Goal: Information Seeking & Learning: Learn about a topic

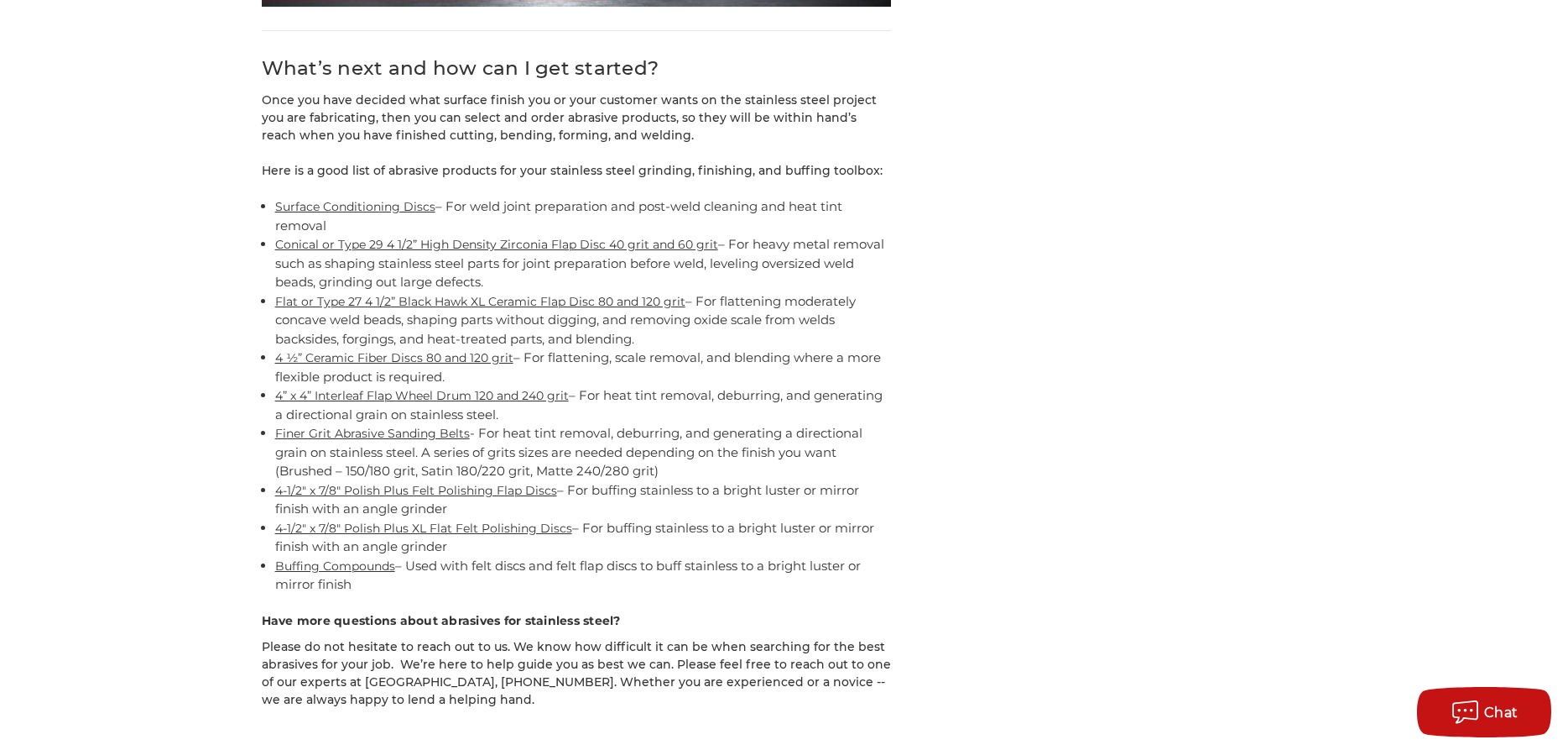
scroll to position [15223, 0]
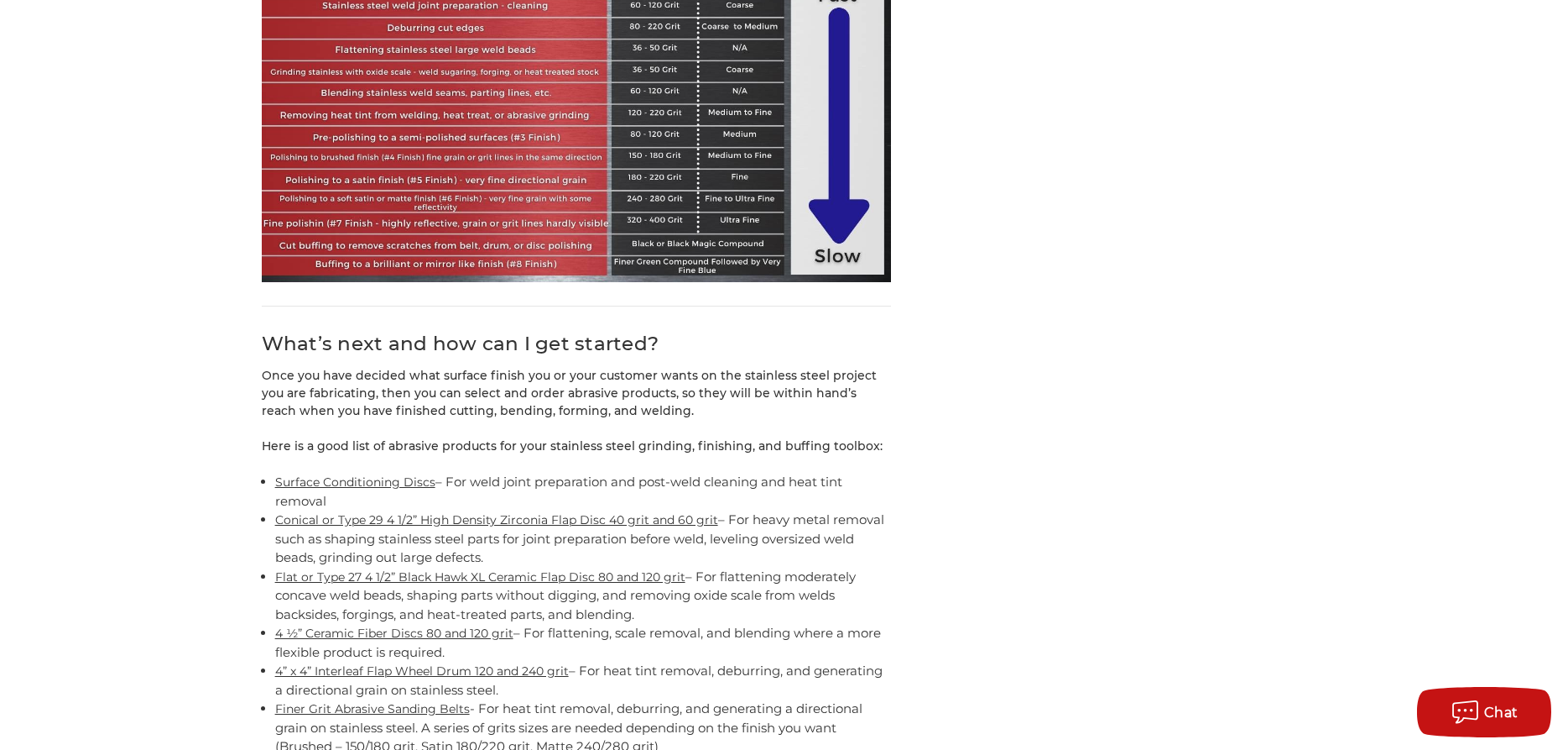
click at [334, 569] on link "Flat or Type 27 4 1/2” Black Hawk XL Ceramic Flap Disc 80 and 120 grit" at bounding box center [480, 576] width 410 height 15
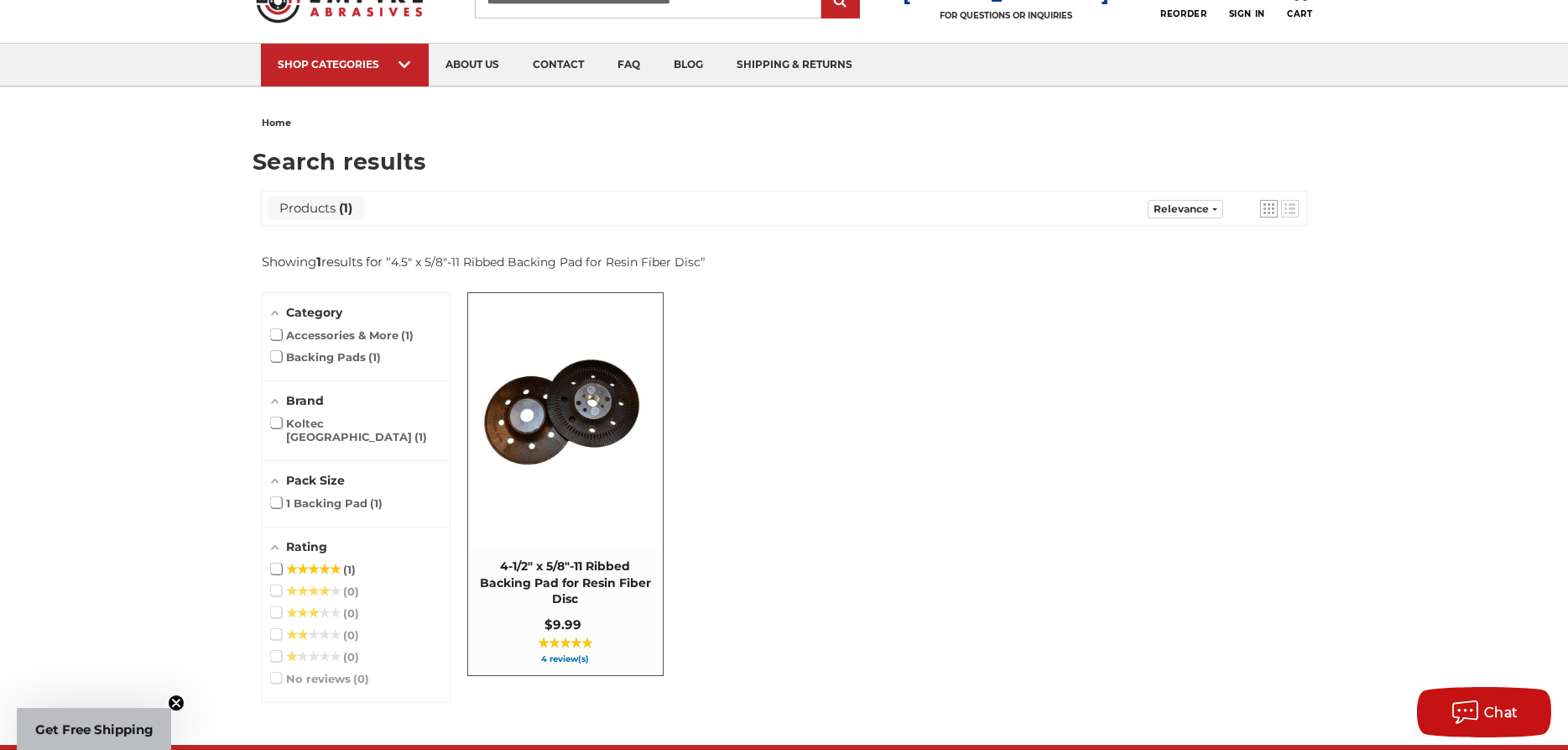
scroll to position [171, 0]
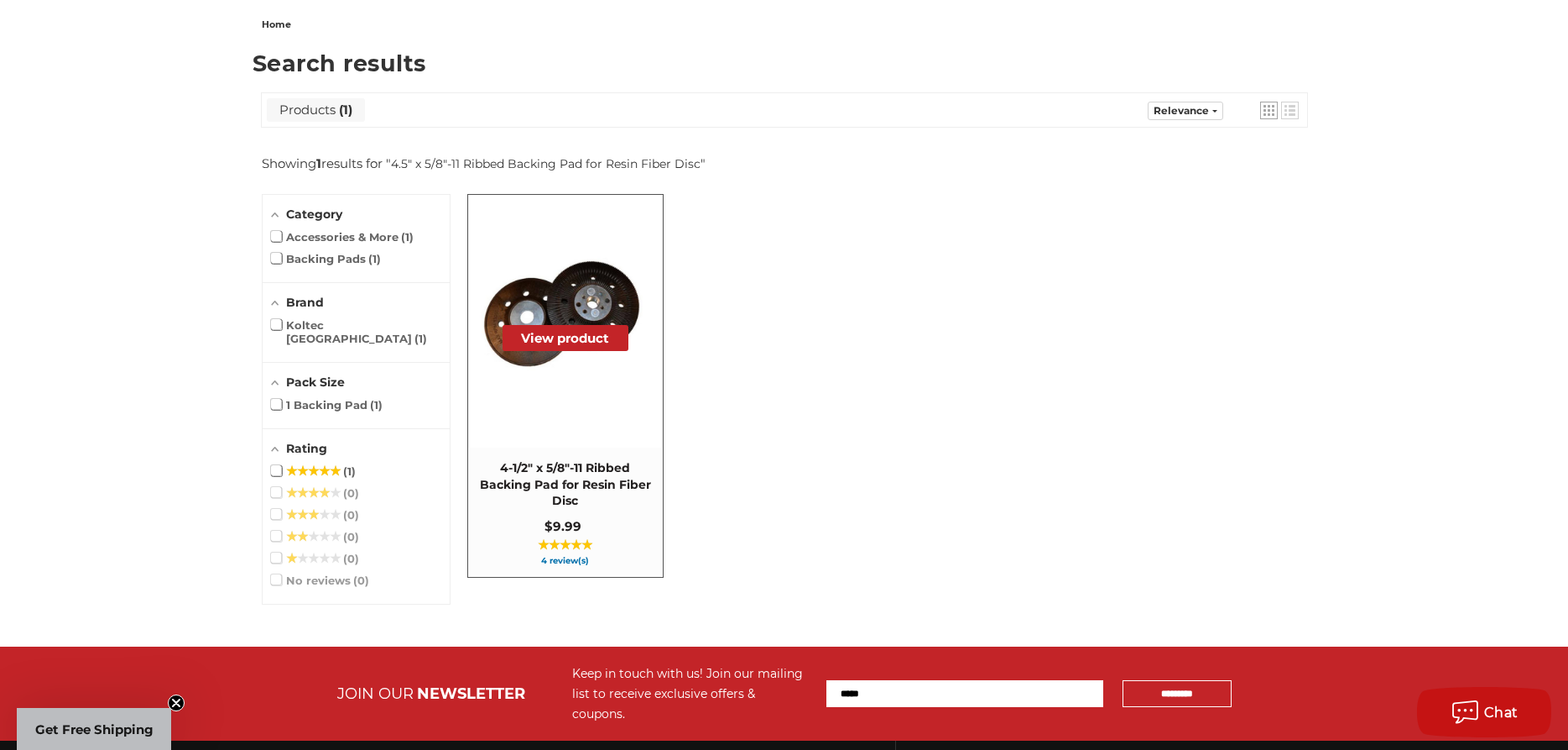
click at [551, 336] on button "View product" at bounding box center [566, 338] width 126 height 26
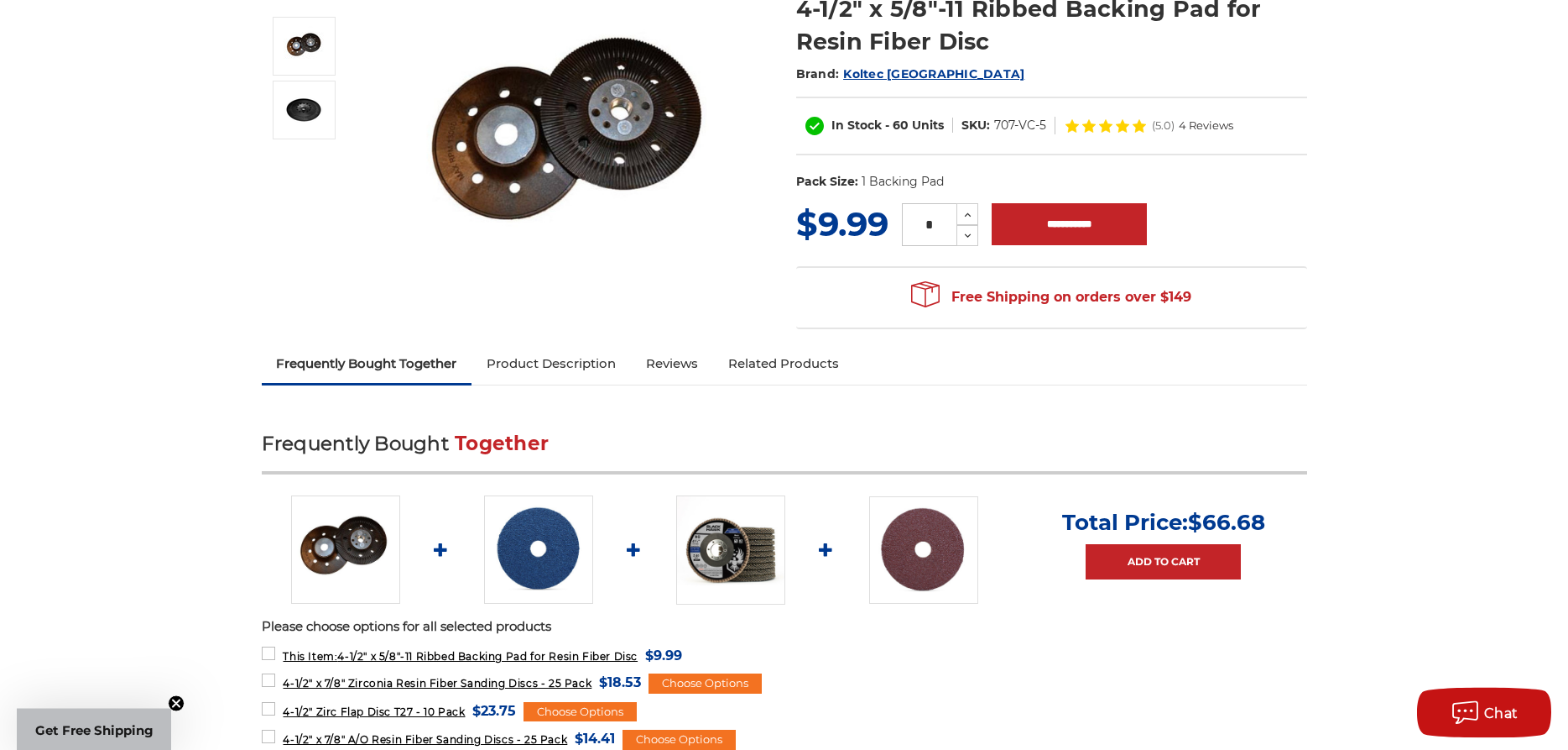
scroll to position [343, 0]
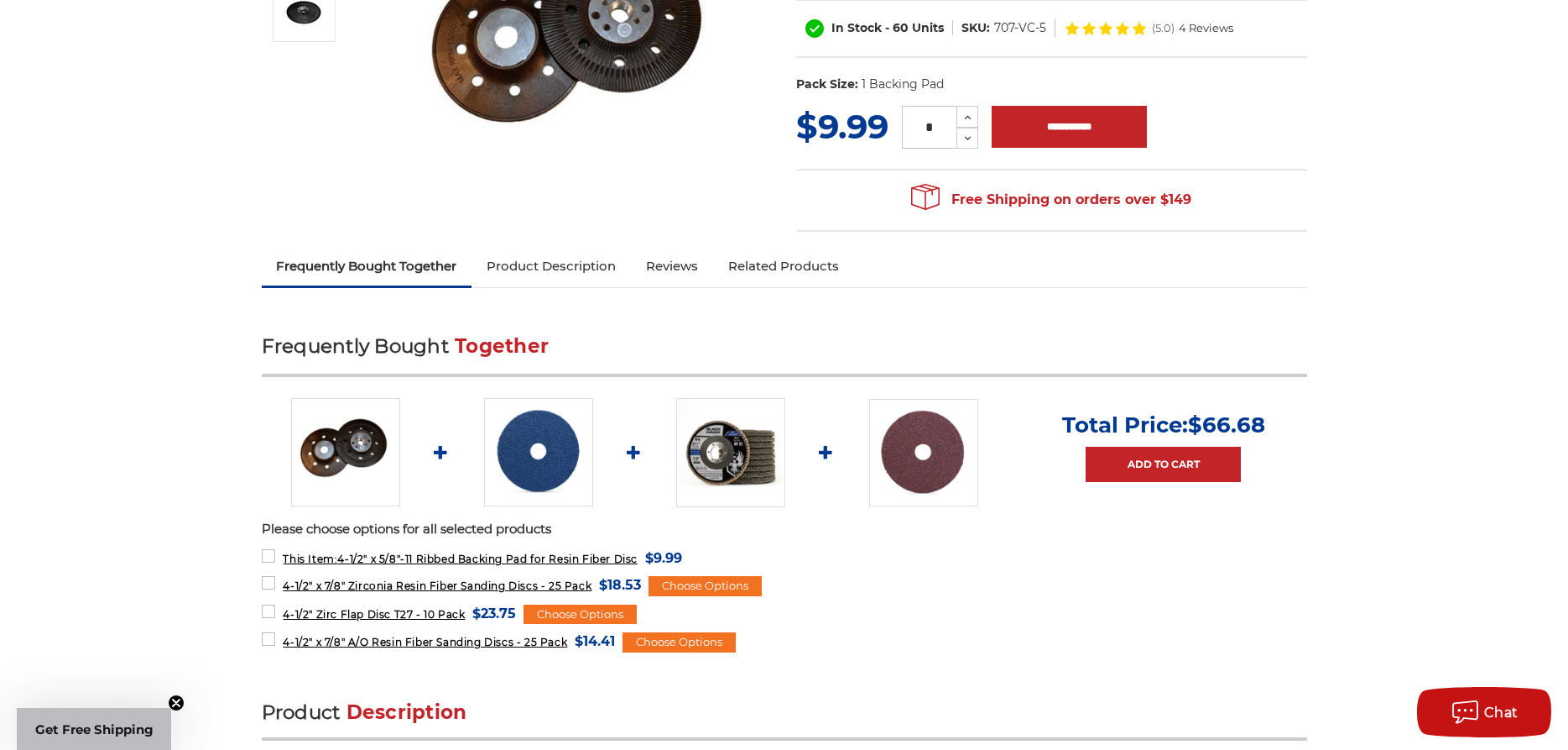
click at [541, 451] on img at bounding box center [538, 452] width 109 height 108
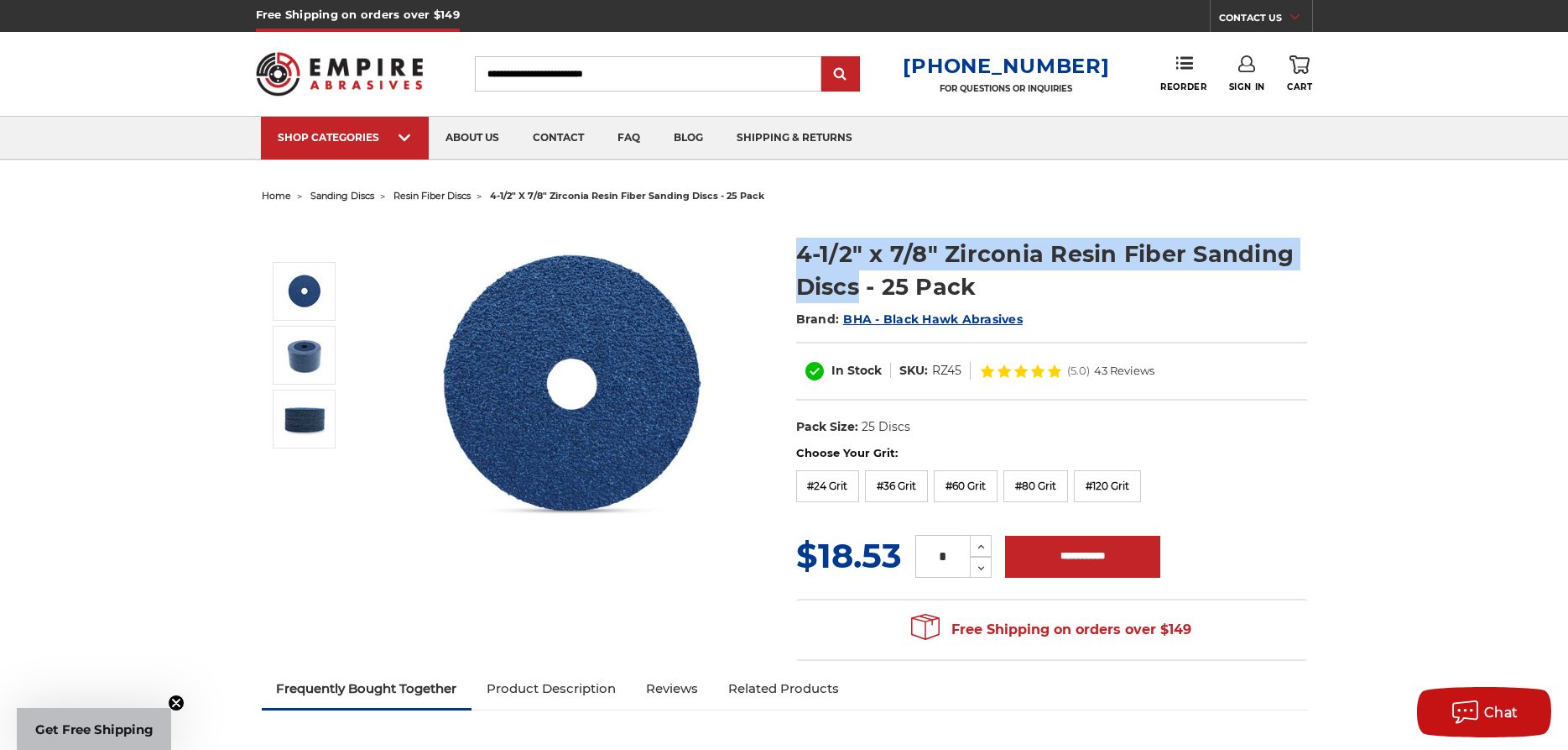
drag, startPoint x: 799, startPoint y: 255, endPoint x: 860, endPoint y: 283, distance: 67.1
click at [860, 283] on h1 "4-1/2" x 7/8" Zirconia Resin Fiber Sanding Discs - 25 Pack" at bounding box center [1053, 270] width 512 height 66
copy h1 "4-1/2" x 7/8" Zirconia Resin Fiber Sanding Discs"
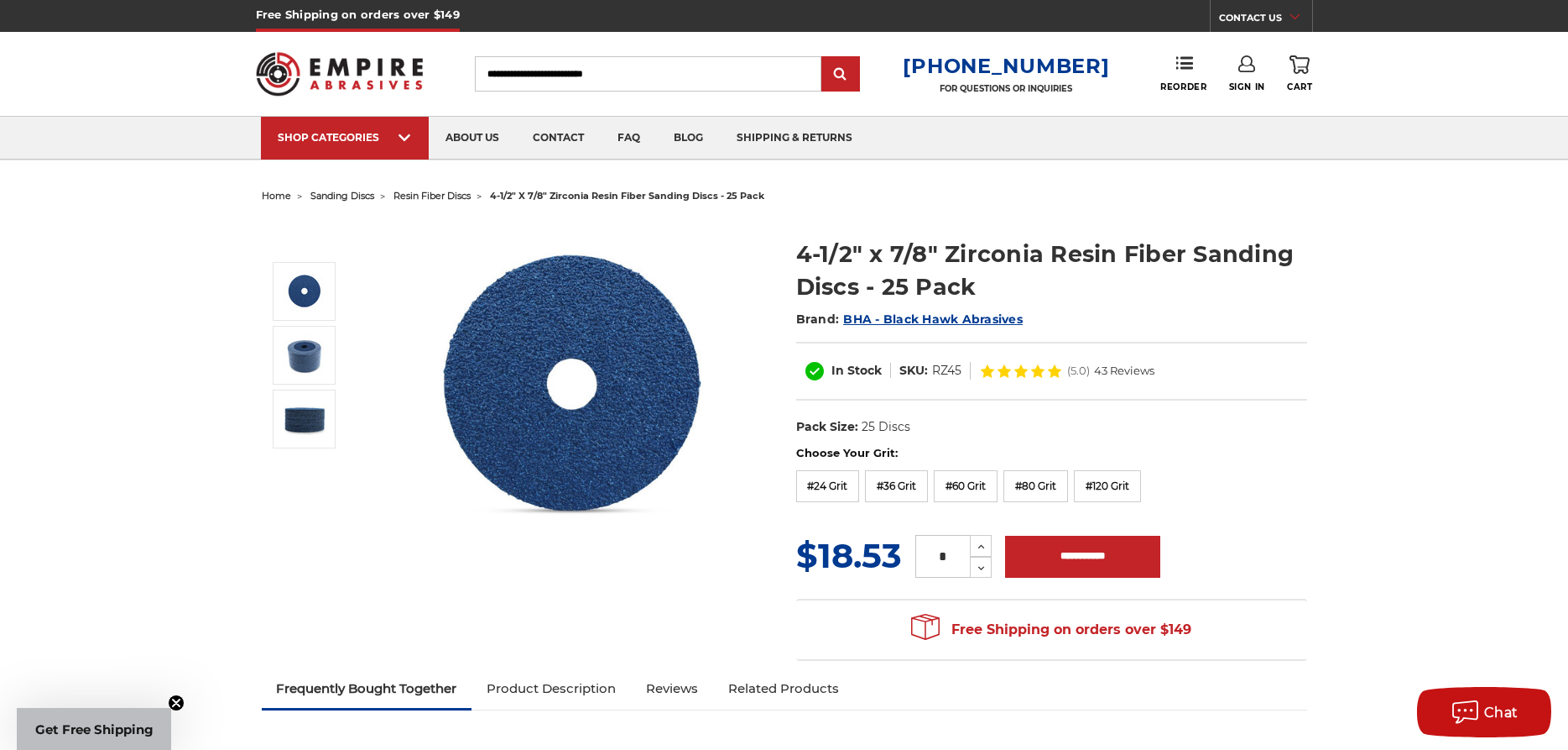
click at [679, 77] on input "Search" at bounding box center [648, 74] width 346 height 35
paste input "**********"
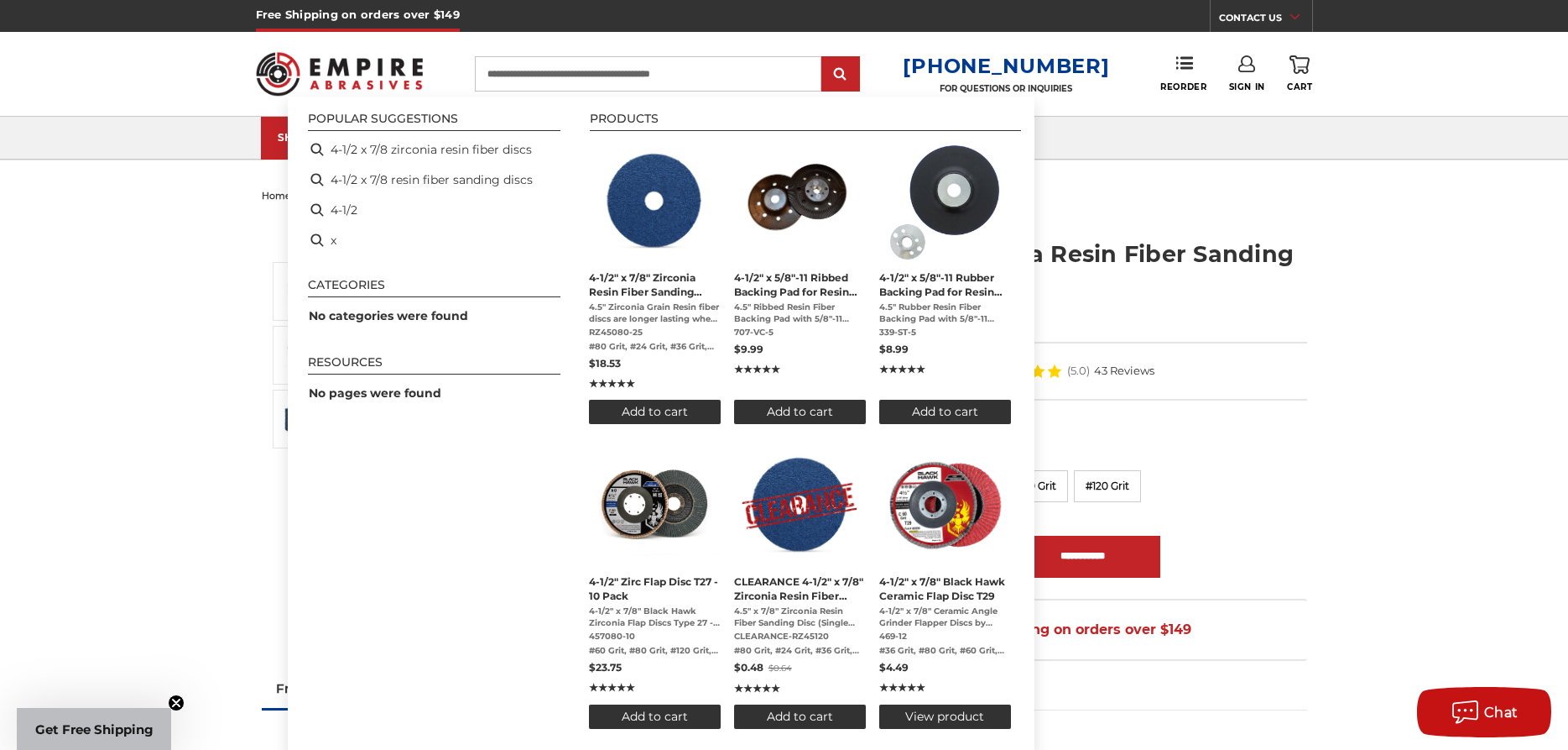
drag, startPoint x: 598, startPoint y: 74, endPoint x: 560, endPoint y: 77, distance: 38.1
click at [560, 77] on input "**********" at bounding box center [648, 74] width 346 height 35
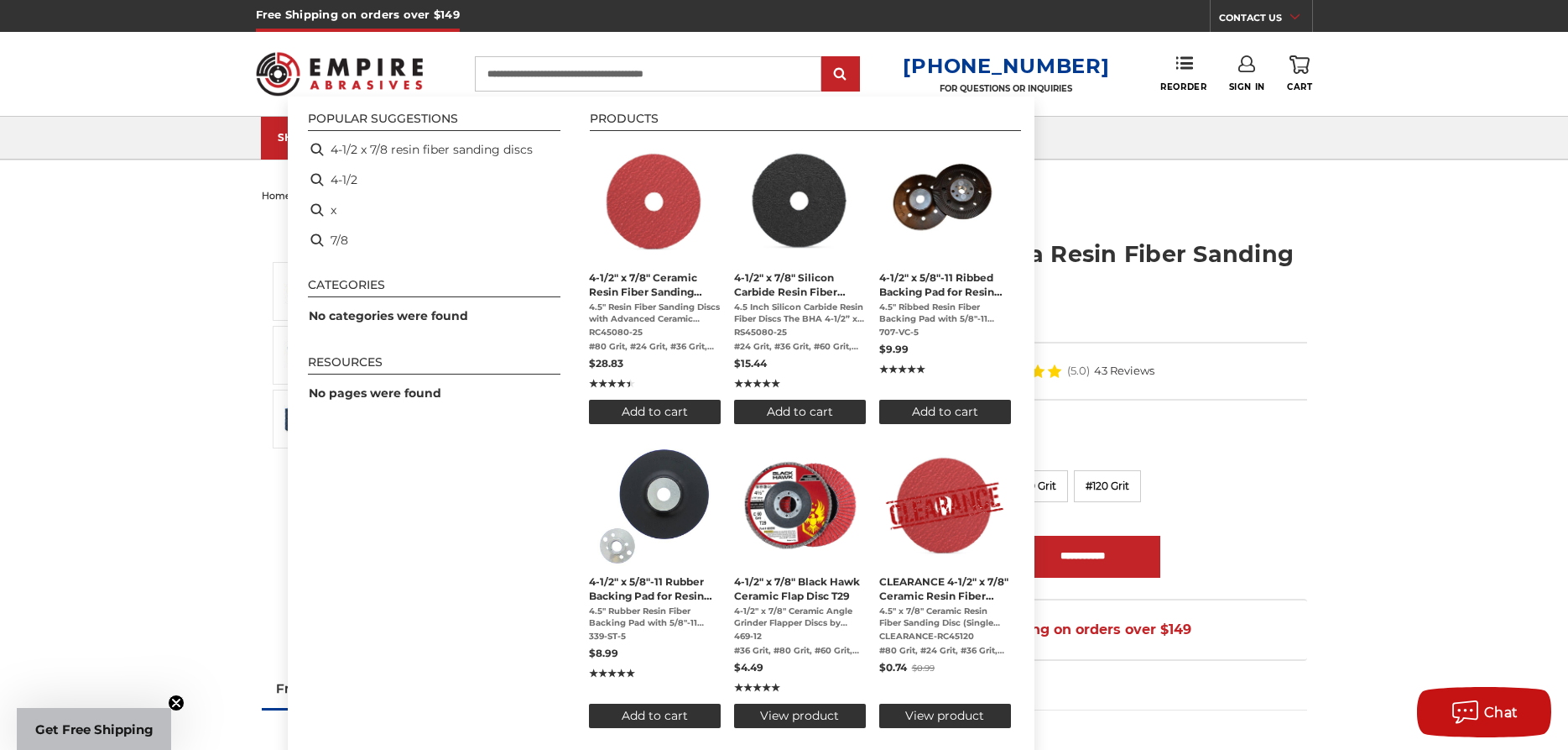
type input "**********"
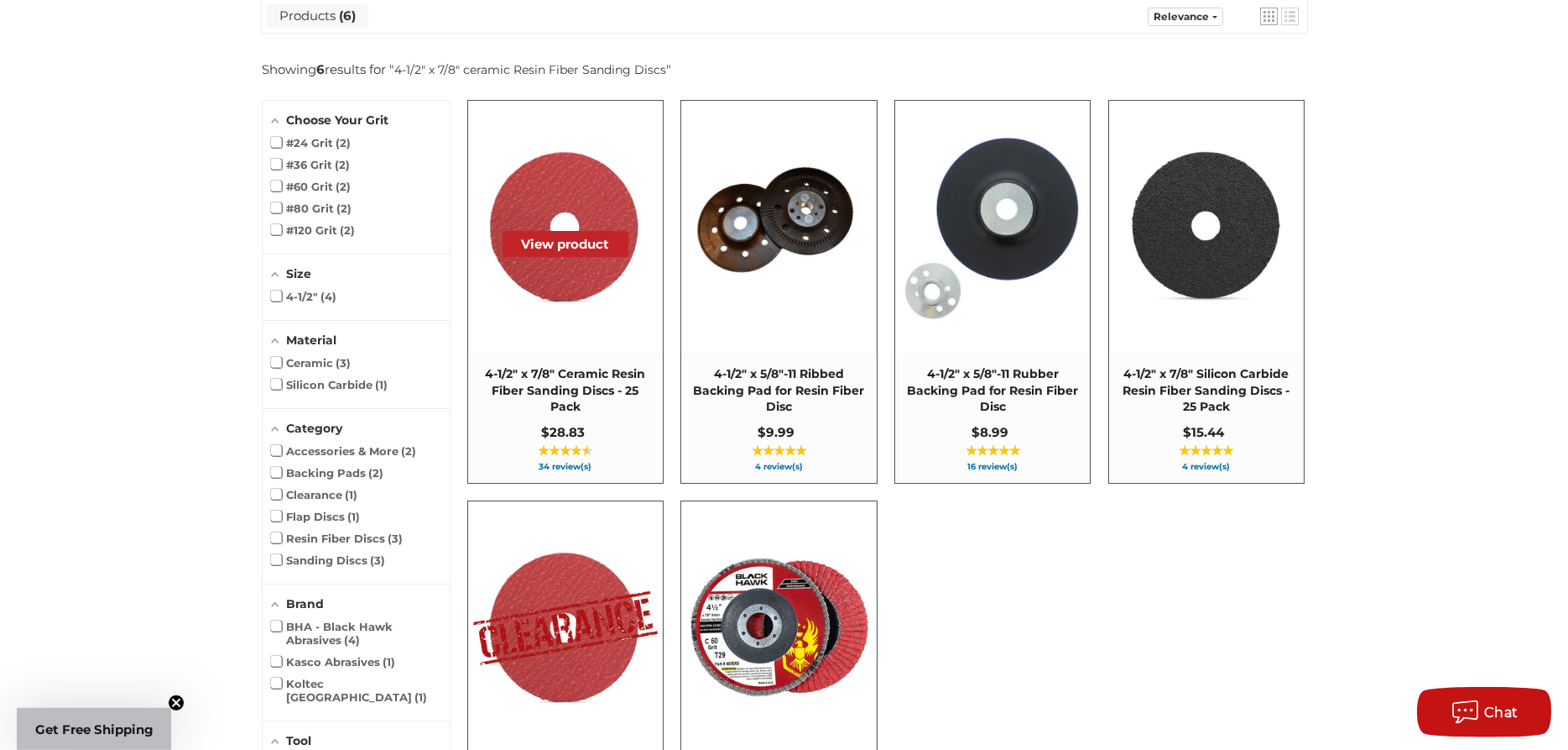
scroll to position [257, 0]
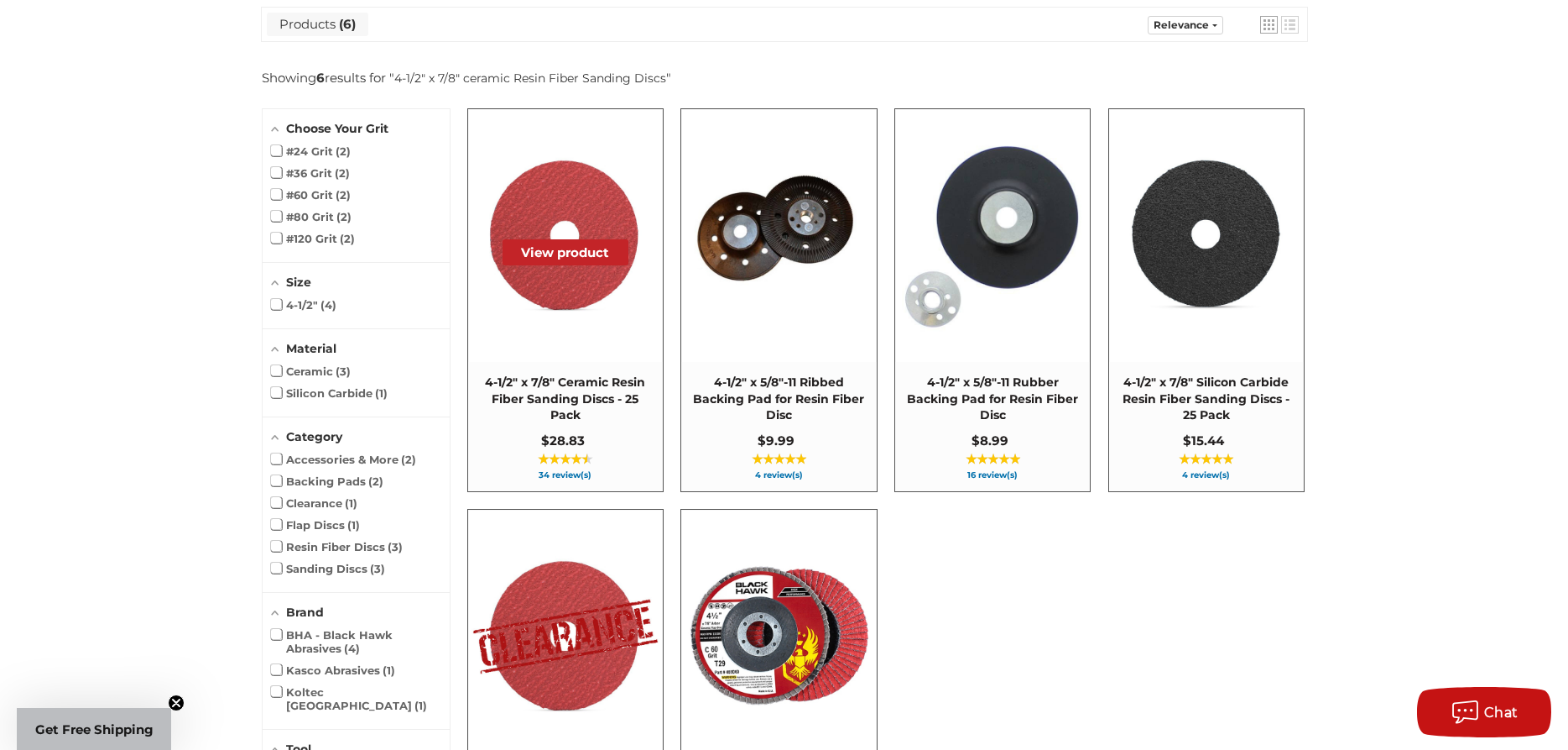
click at [579, 275] on img at bounding box center [566, 235] width 193 height 191
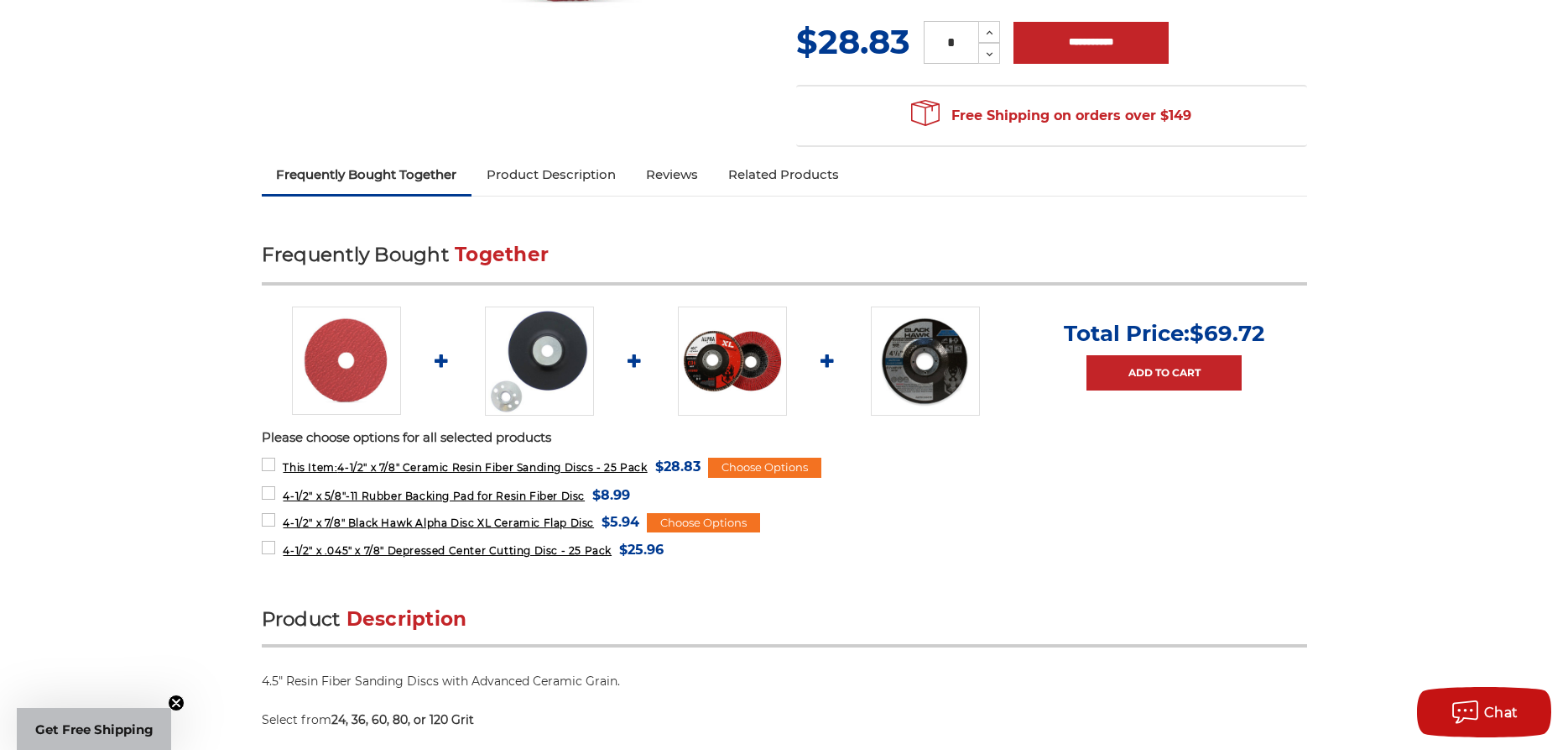
scroll to position [86, 0]
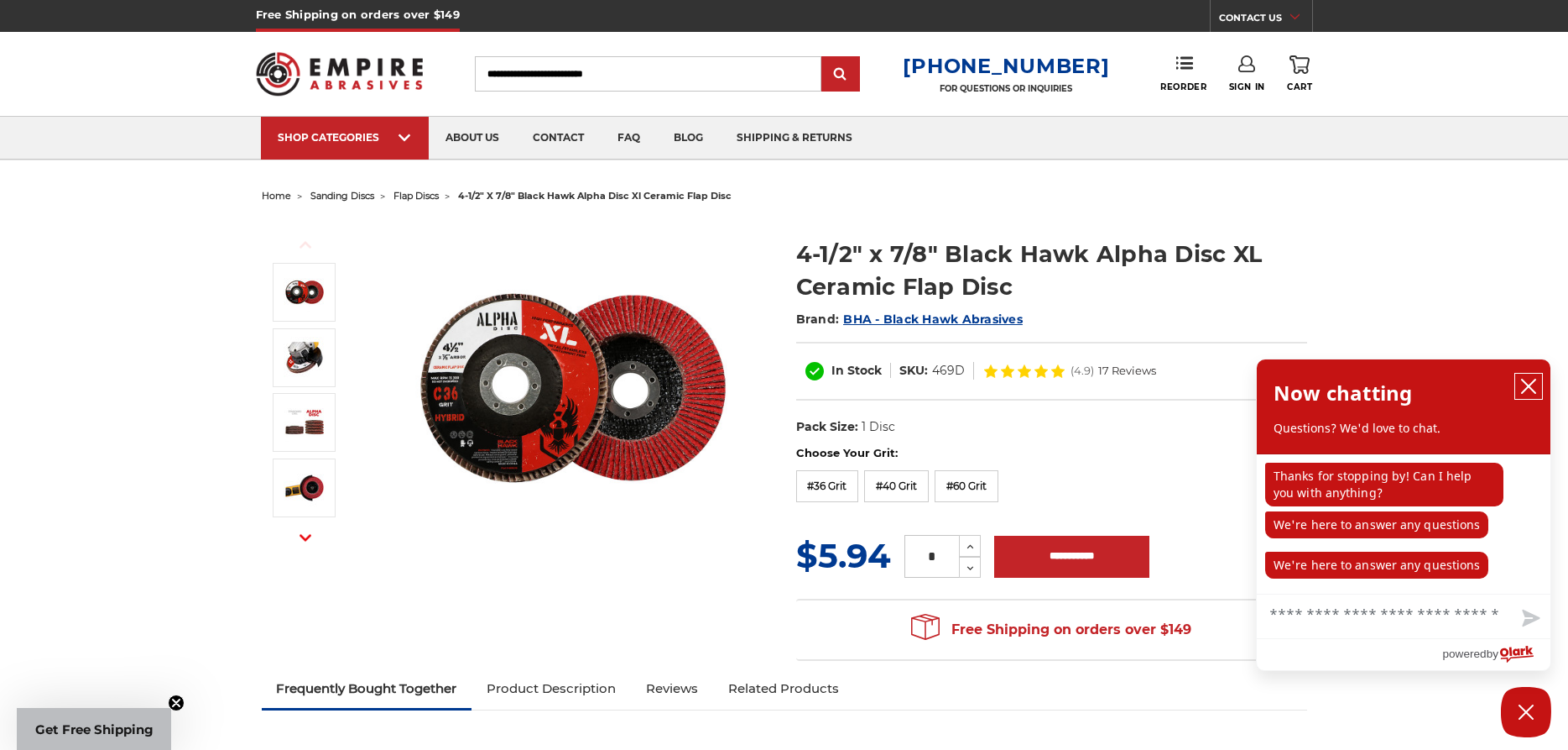
click at [1532, 385] on icon "close chatbox" at bounding box center [1529, 387] width 14 height 14
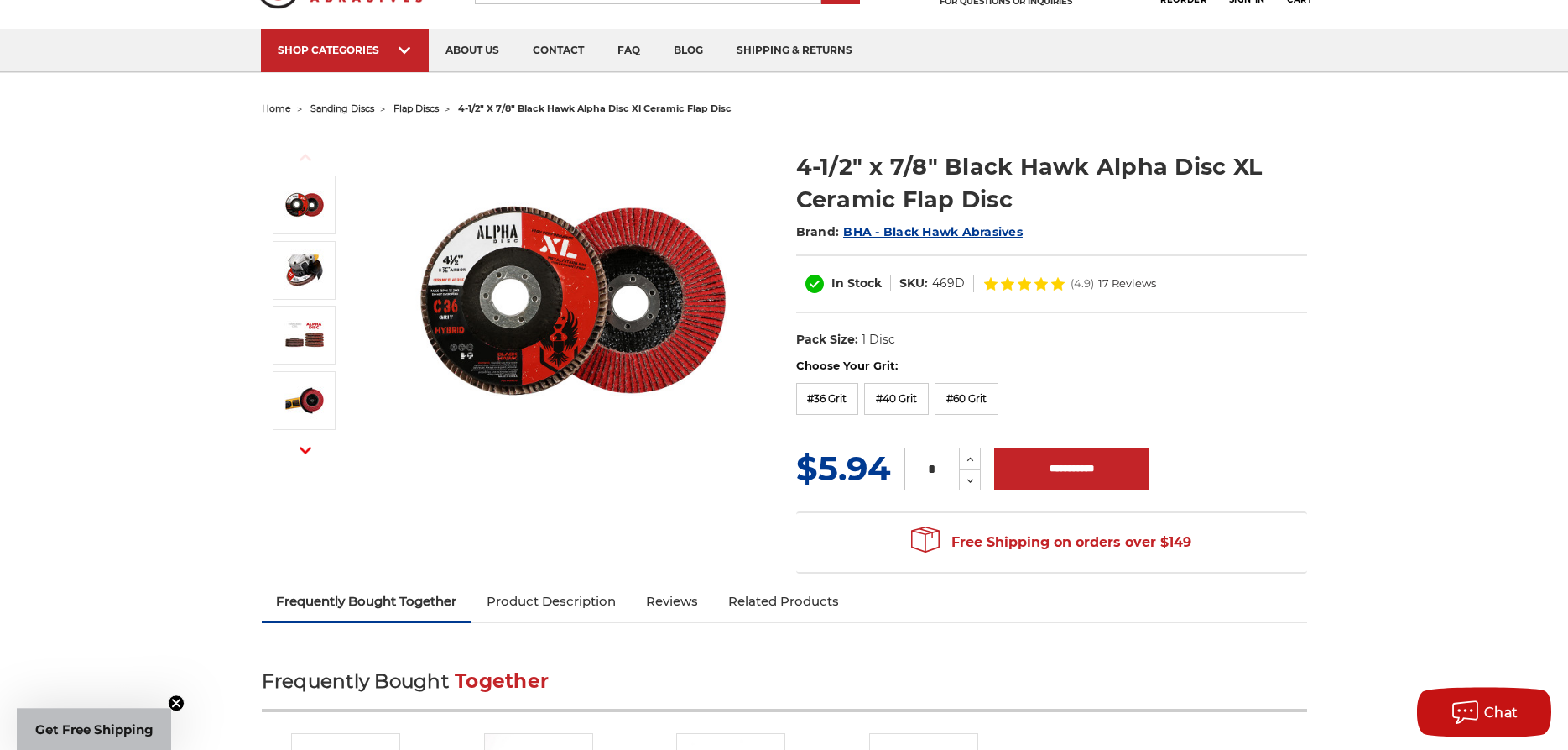
scroll to position [86, 0]
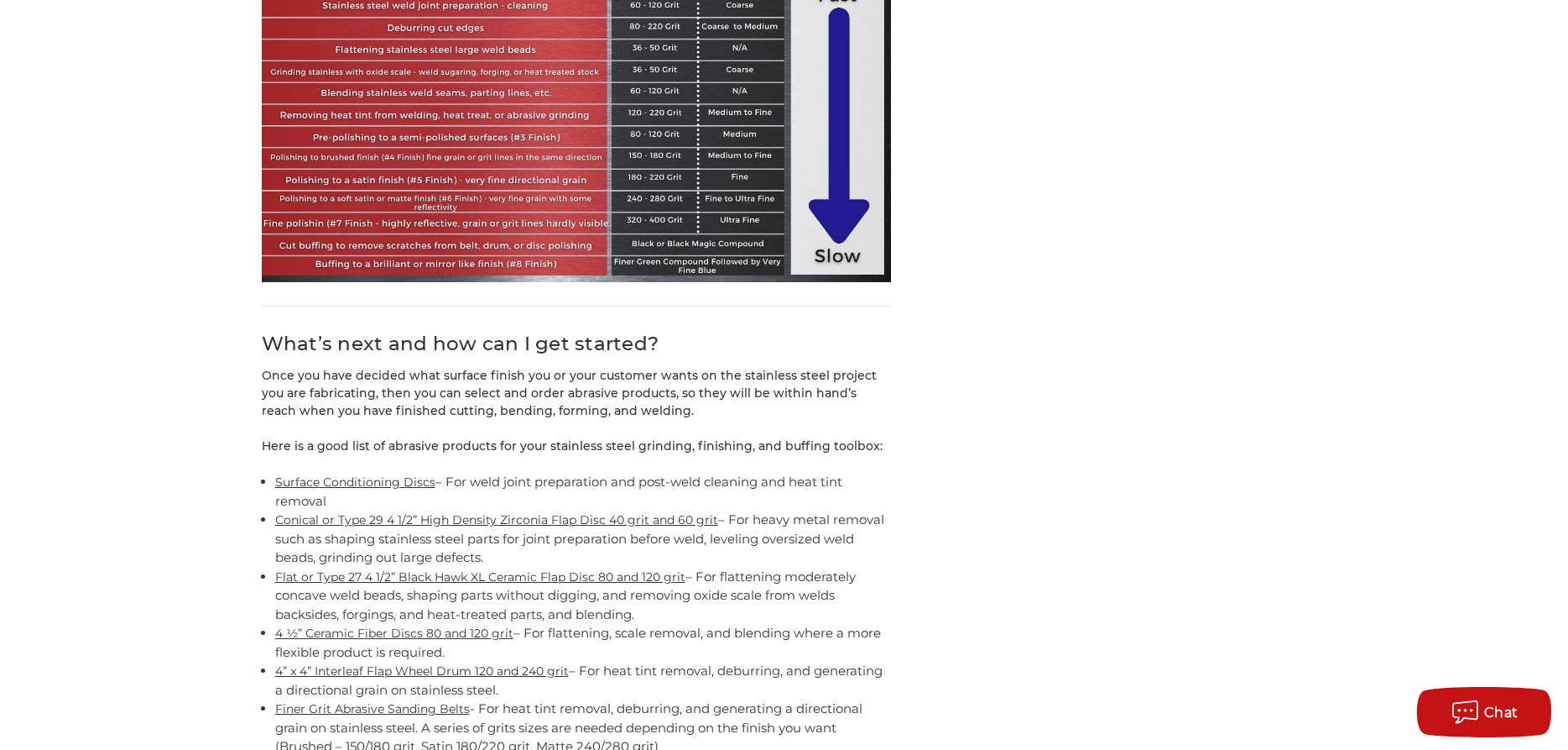
click at [329, 569] on link "Flat or Type 27 4 1/2” Black Hawk XL Ceramic Flap Disc 80 and 120 grit" at bounding box center [480, 576] width 410 height 15
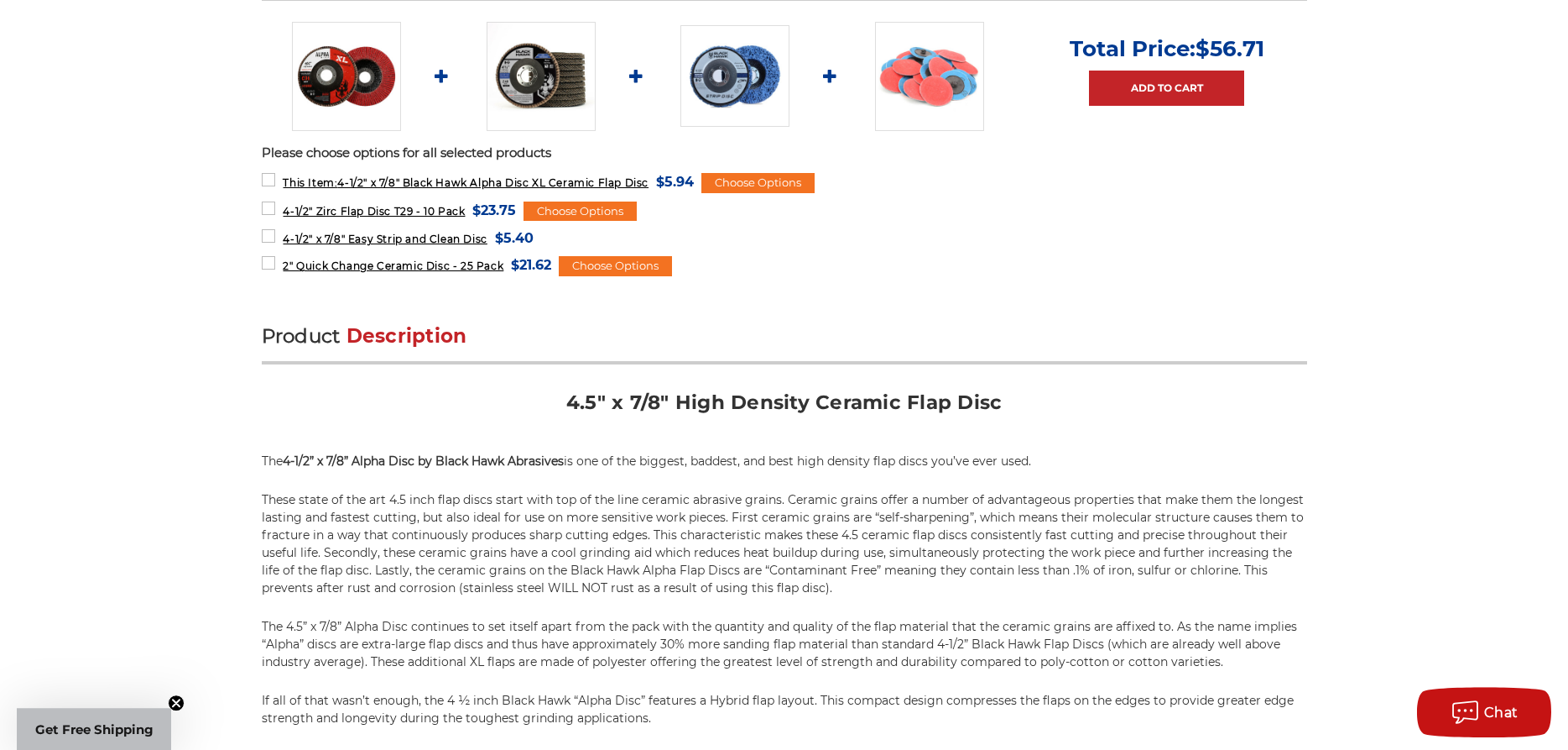
scroll to position [514, 0]
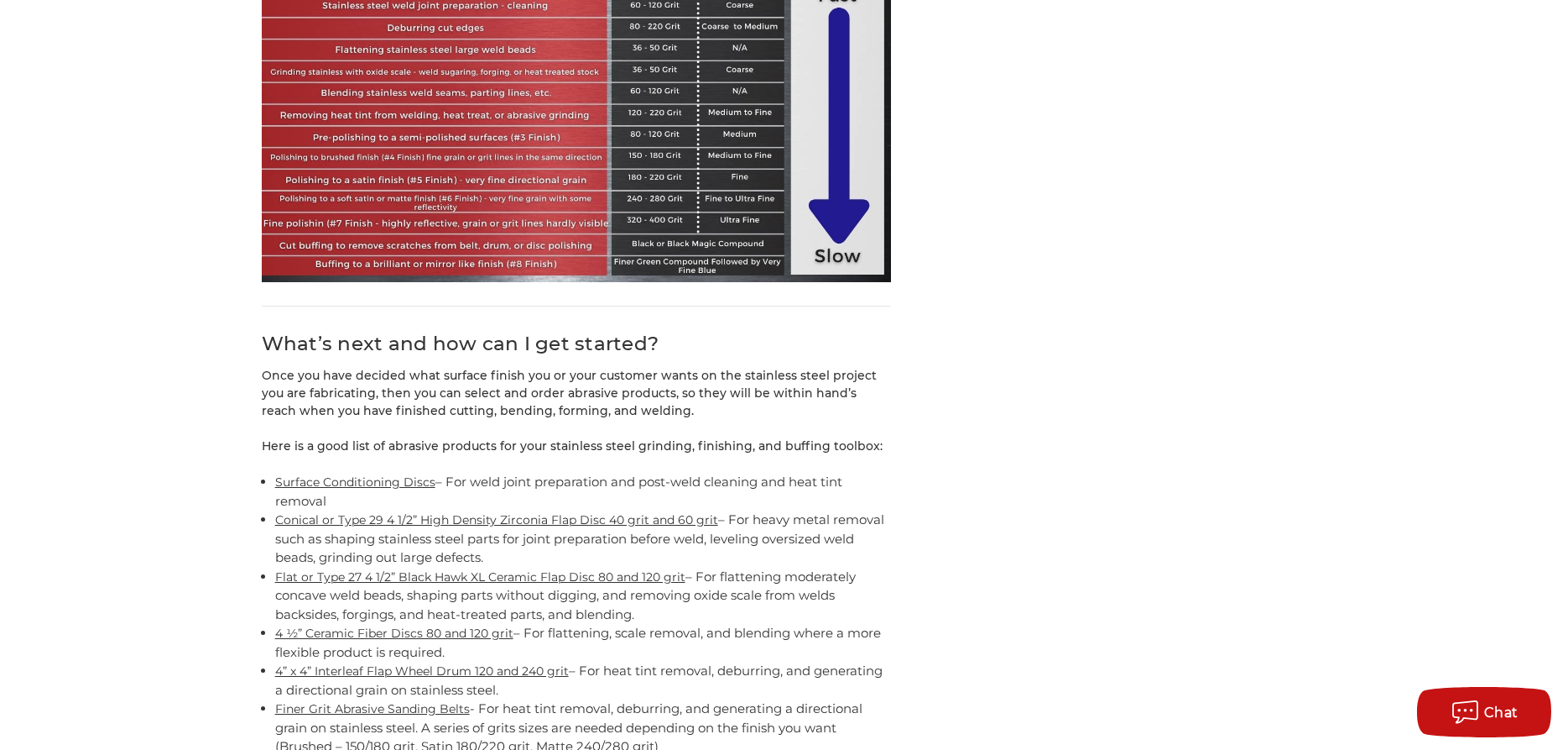
click at [341, 474] on link "Surface Conditioning Discs" at bounding box center [355, 481] width 160 height 15
click at [346, 512] on link "Conical or Type 29 4 1/2” High Density Zirconia Flap Disc 40 grit and 60 grit" at bounding box center [497, 519] width 443 height 15
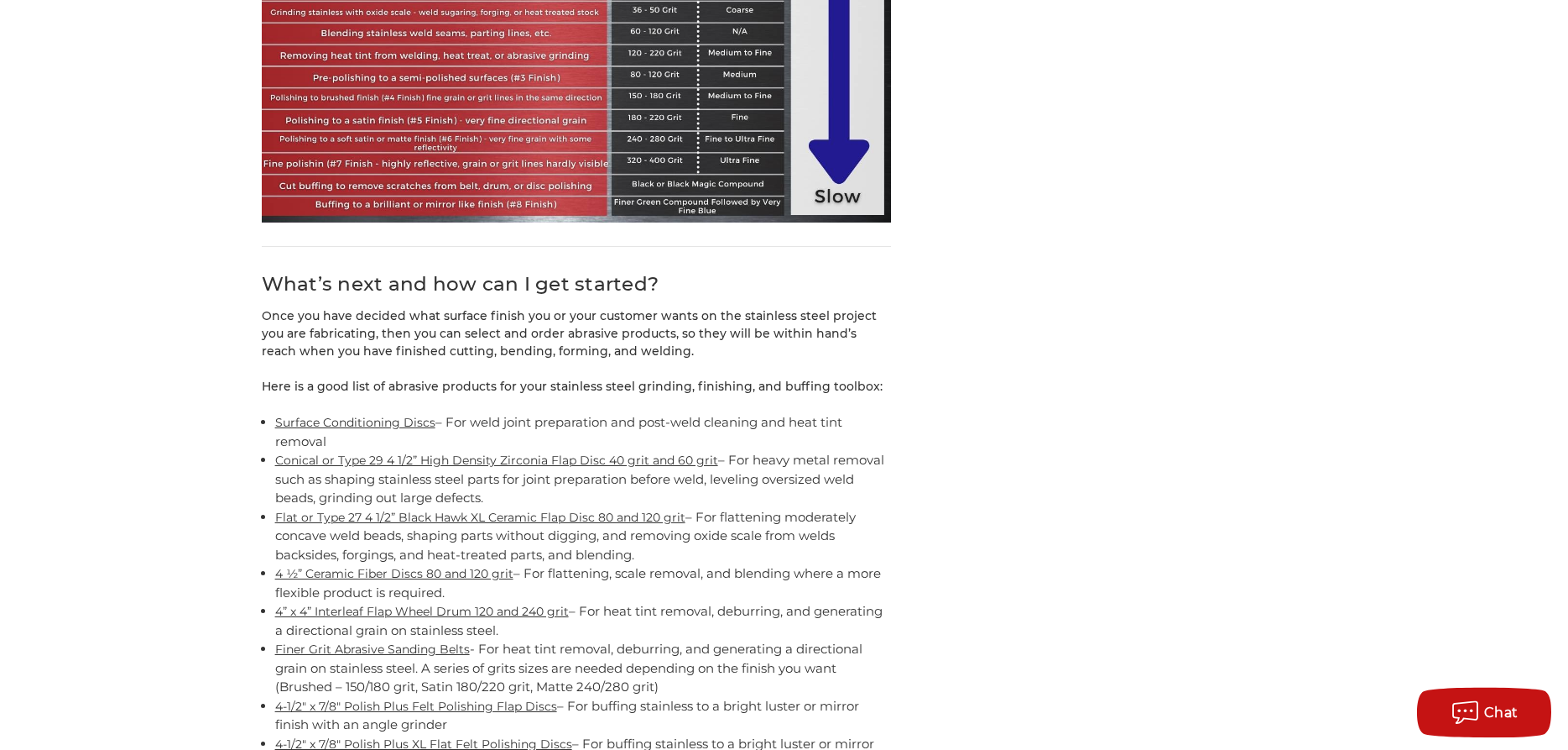
scroll to position [15309, 0]
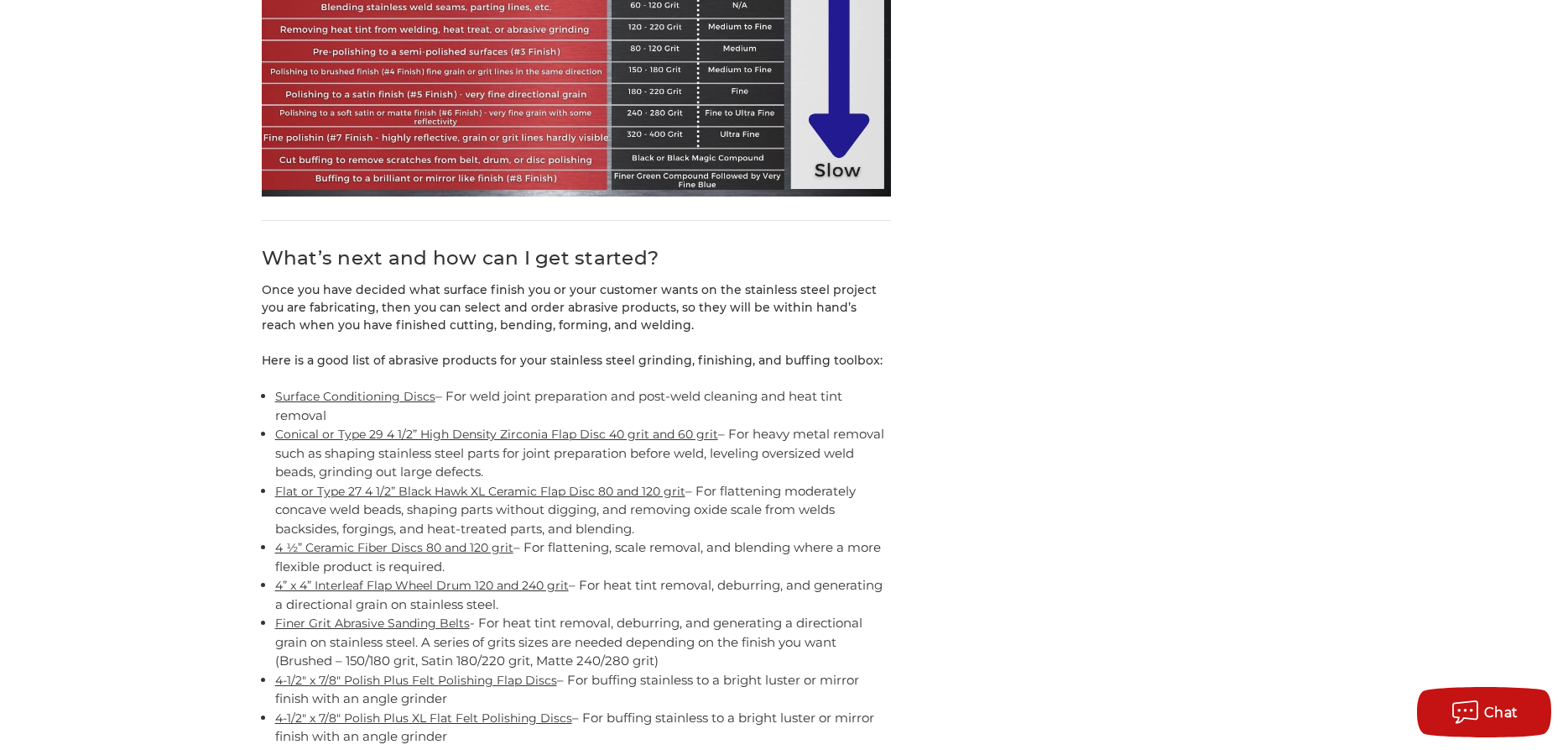
click at [377, 540] on link "4 ½” Ceramic Fiber Discs 80 and 120 grit" at bounding box center [394, 547] width 238 height 15
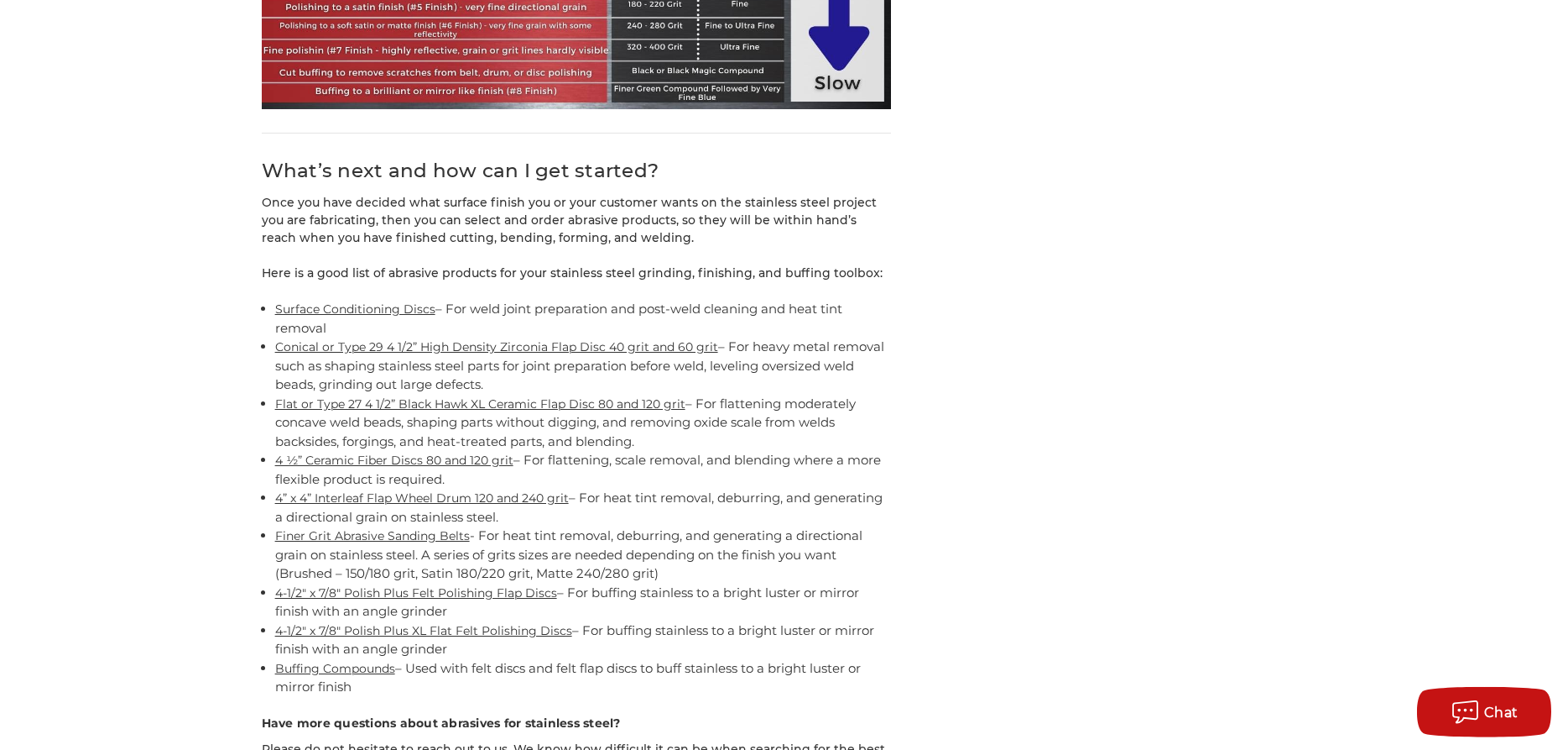
scroll to position [15480, 0]
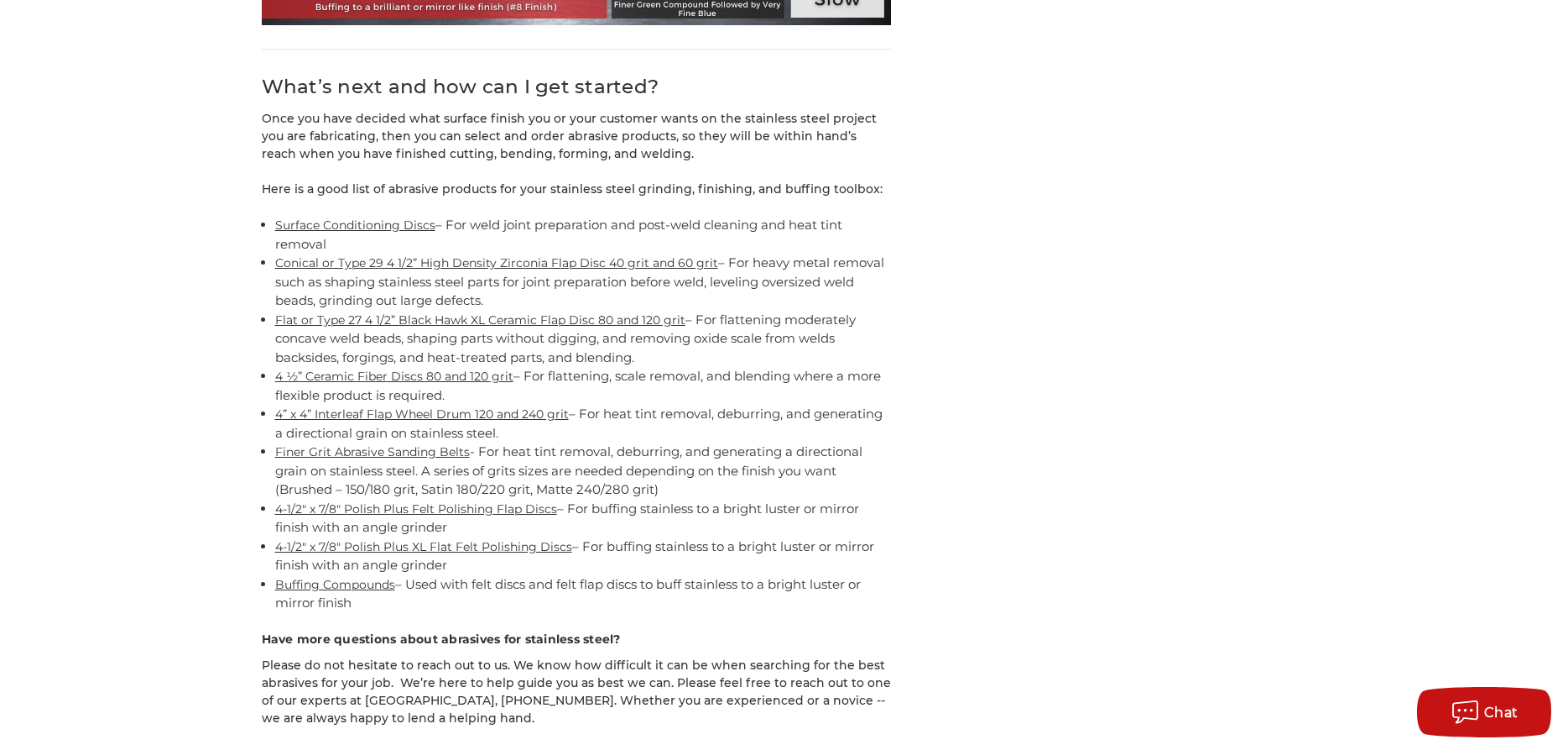
click at [367, 501] on link "4-1/2" x 7/8" Polish Plus Felt Polishing Flap Discs" at bounding box center [416, 508] width 282 height 15
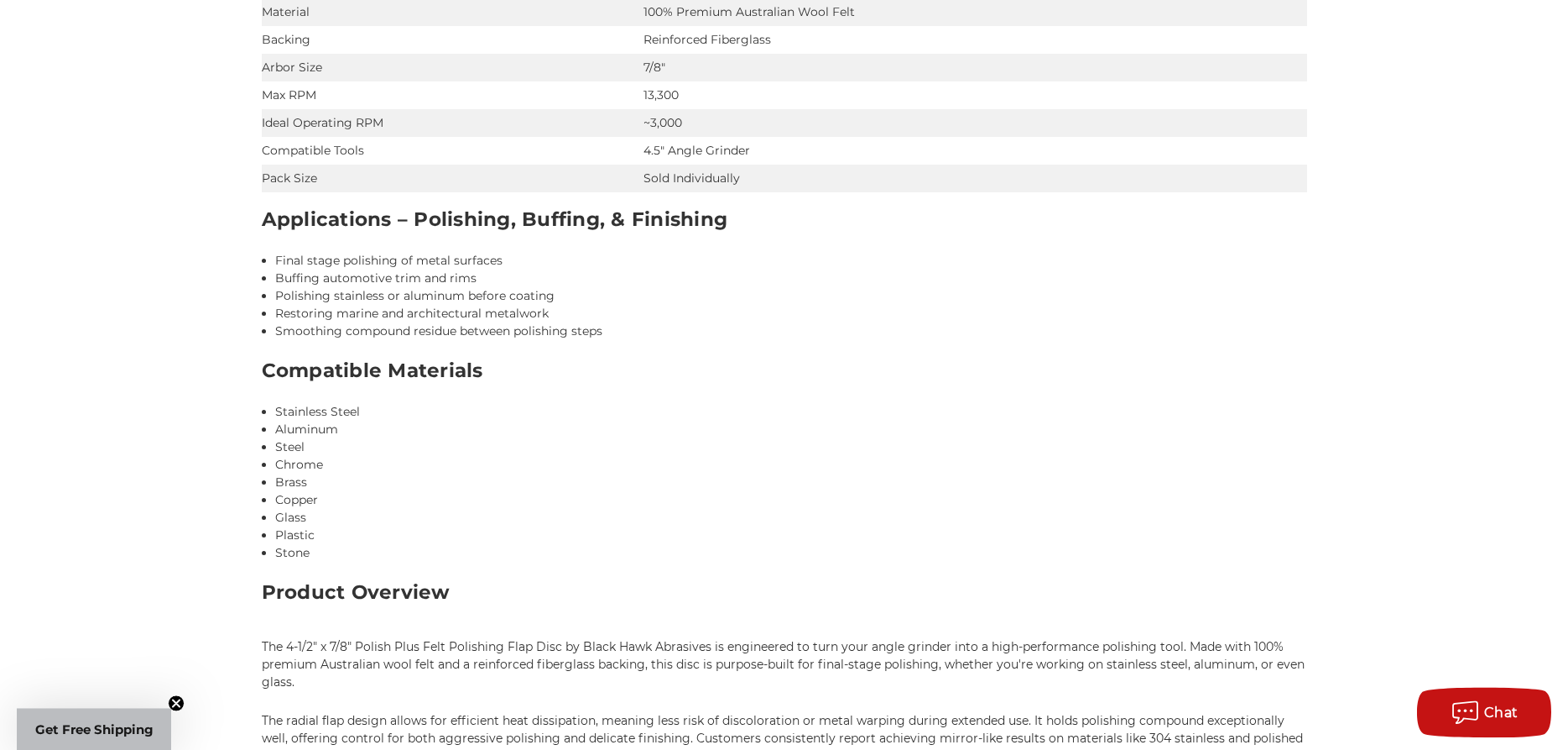
scroll to position [1456, 0]
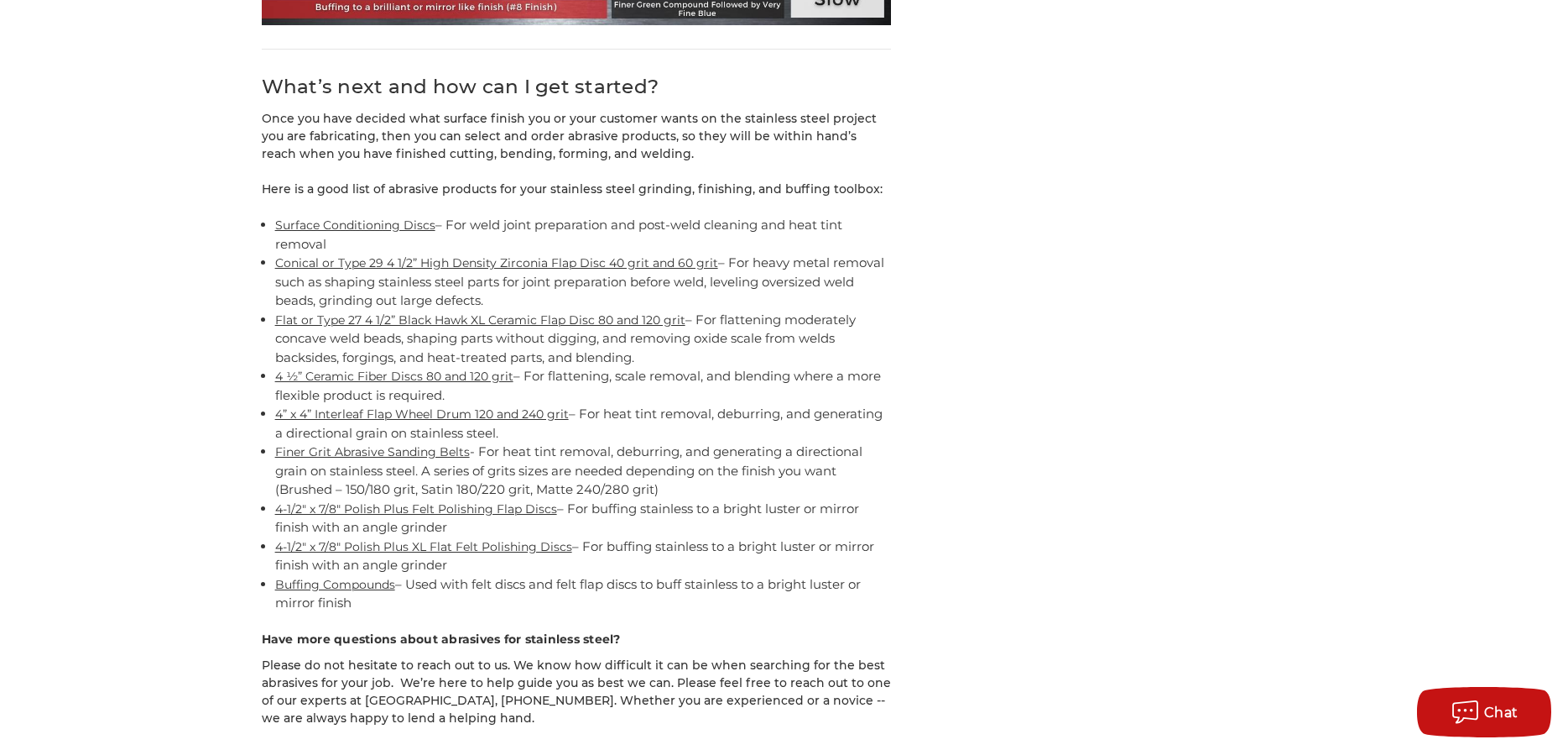
click at [300, 577] on link "Buffing Compounds" at bounding box center [335, 584] width 120 height 15
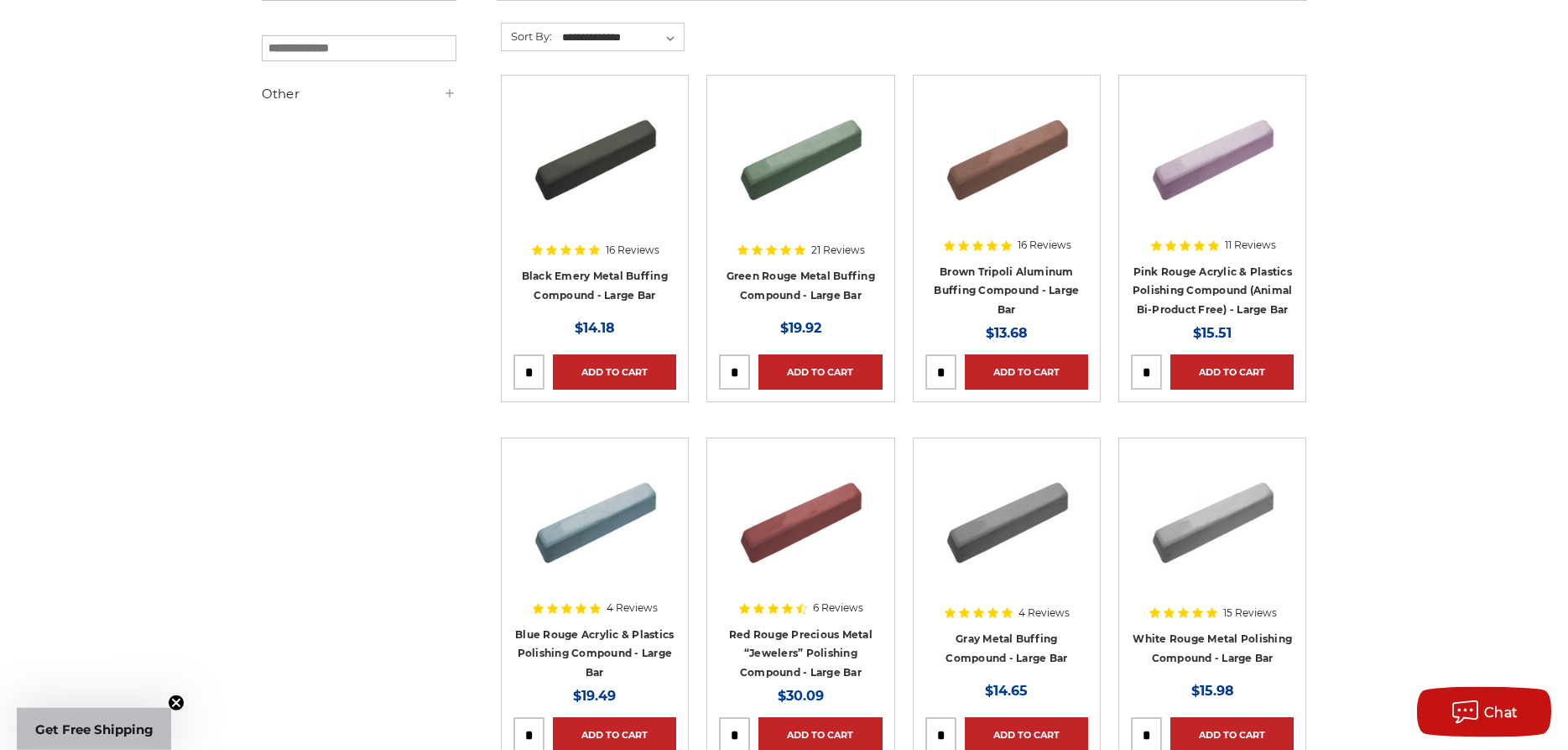
scroll to position [343, 0]
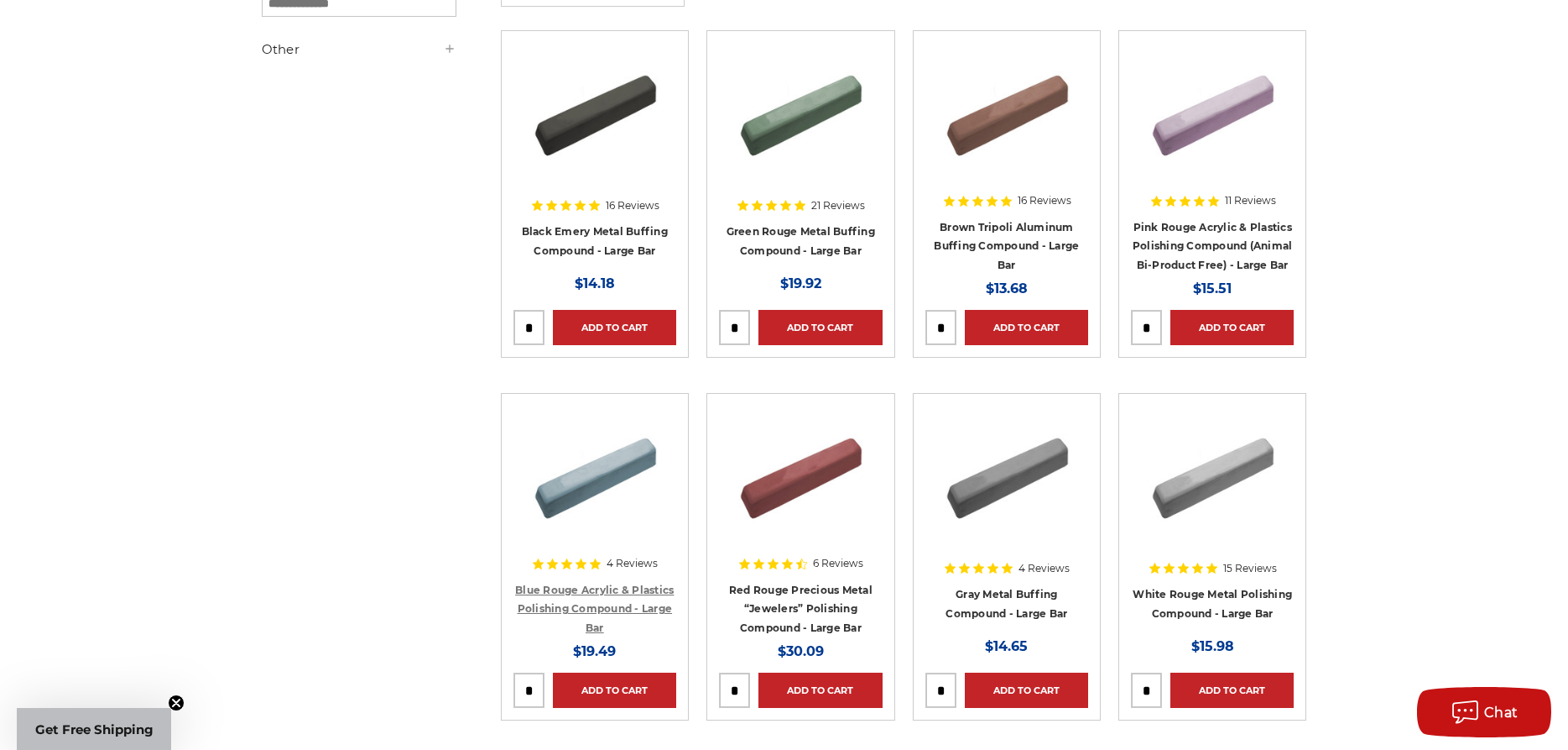
click at [584, 589] on link "Blue Rouge Acrylic & Plastics Polishing Compound - Large Bar" at bounding box center [594, 608] width 158 height 50
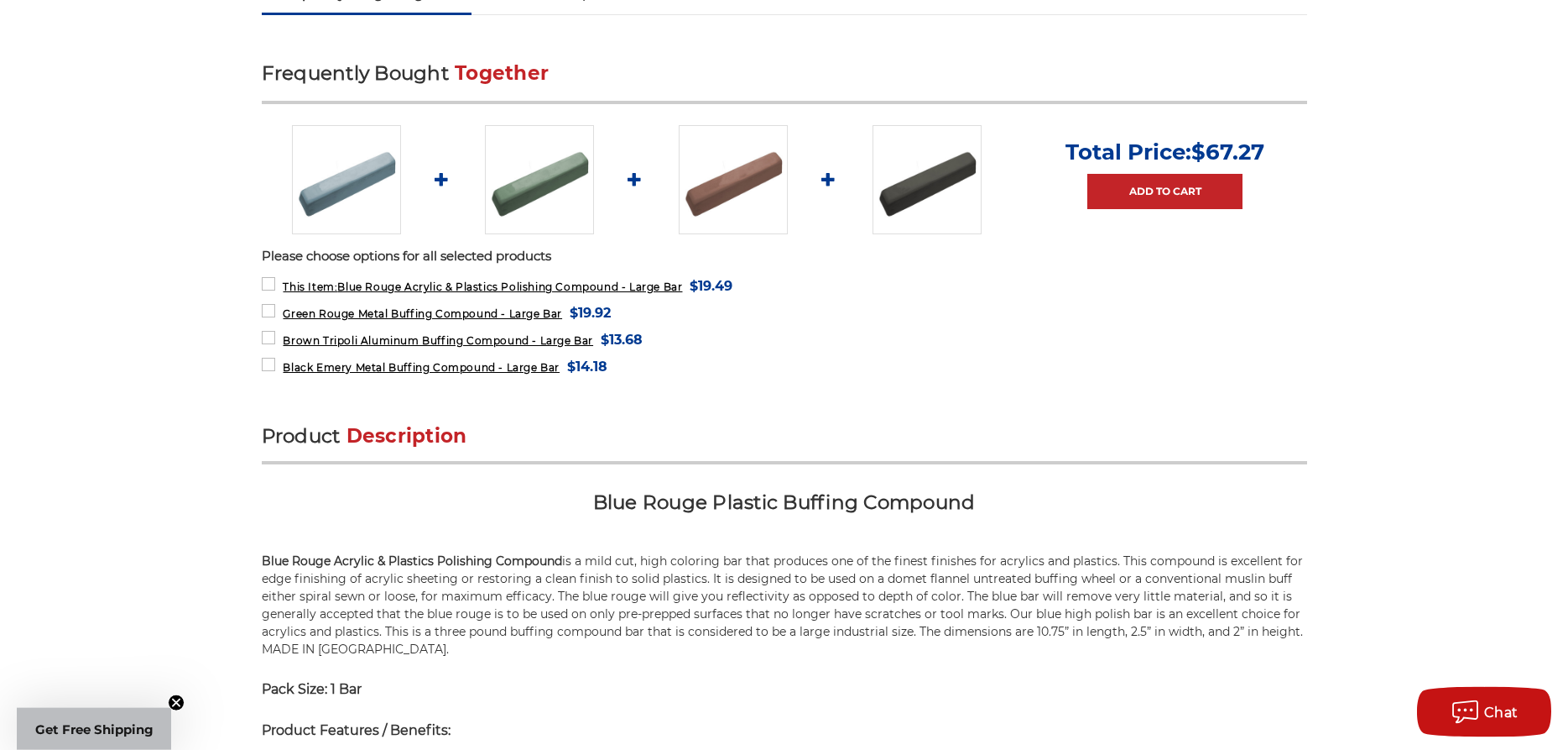
scroll to position [86, 0]
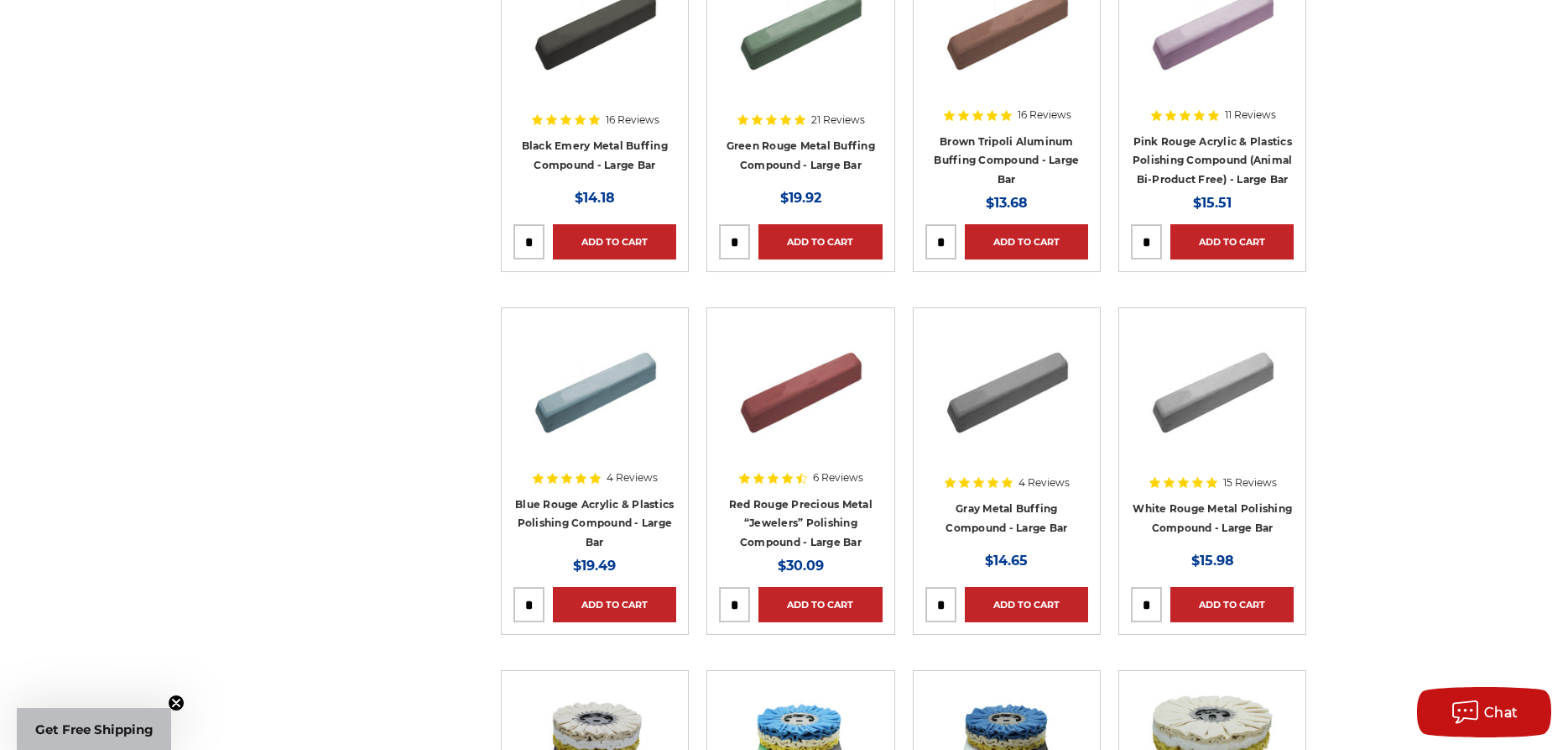
scroll to position [171, 0]
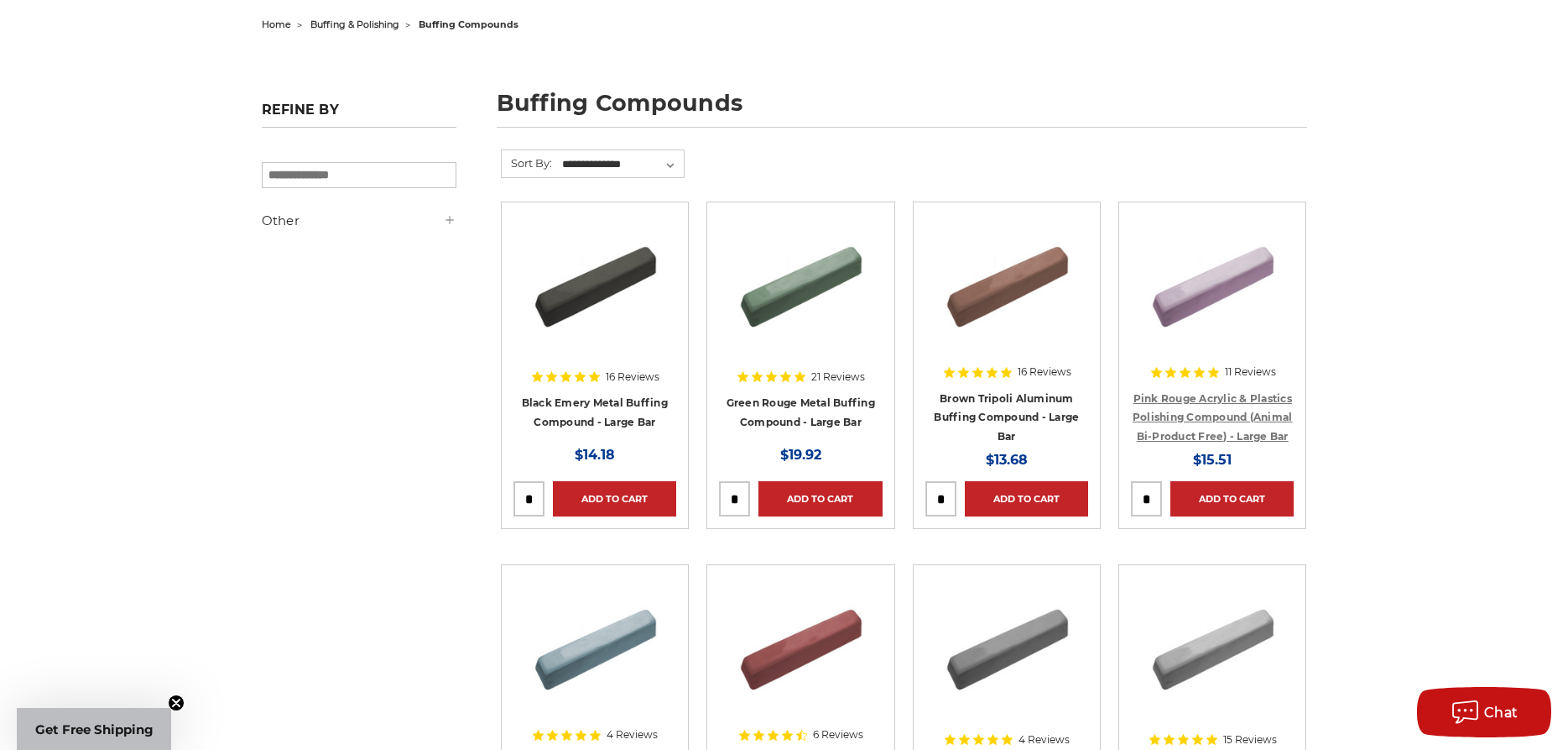
click at [1204, 396] on link "Pink Rouge Acrylic & Plastics Polishing Compound (Animal Bi-Product Free) - Lar…" at bounding box center [1213, 416] width 160 height 50
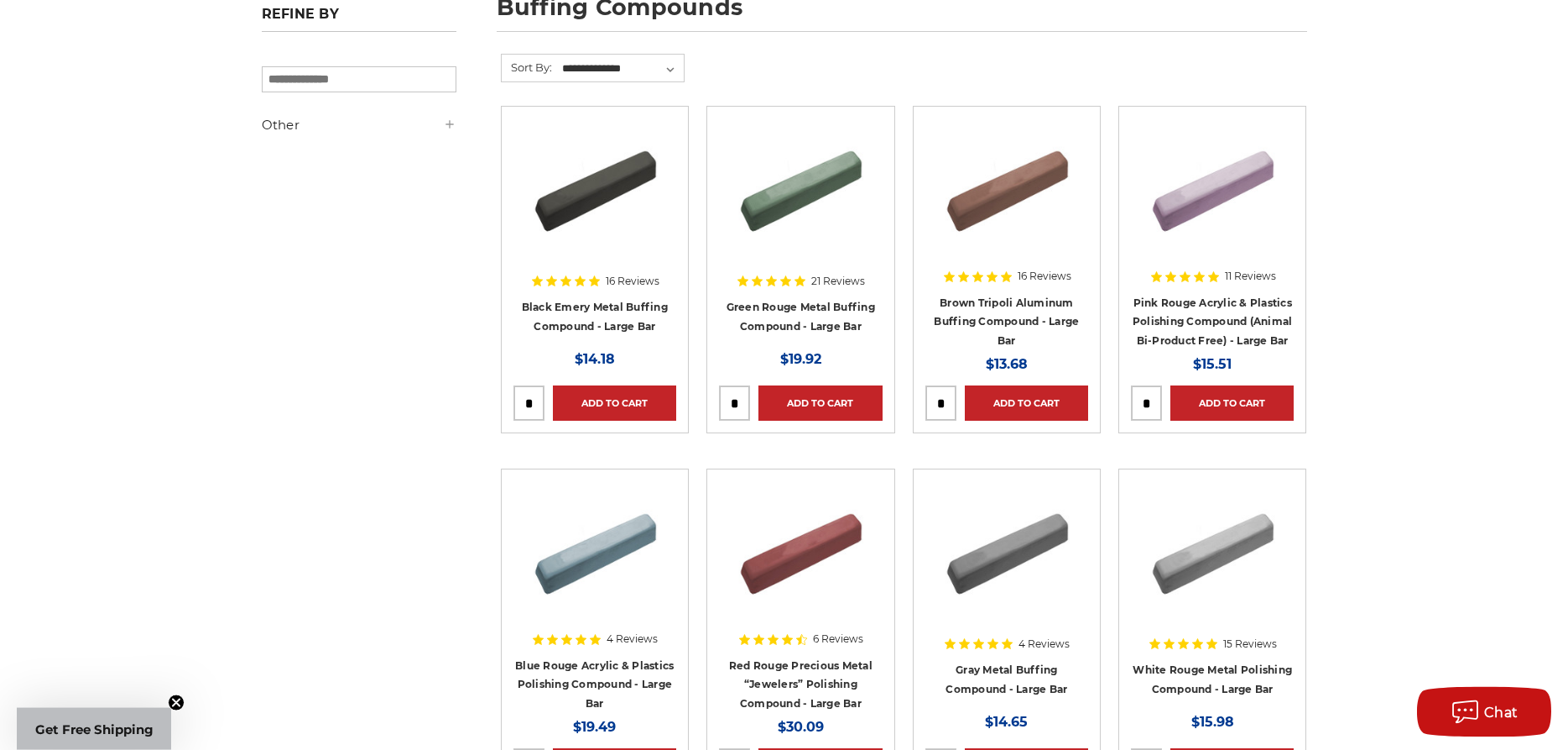
scroll to position [428, 0]
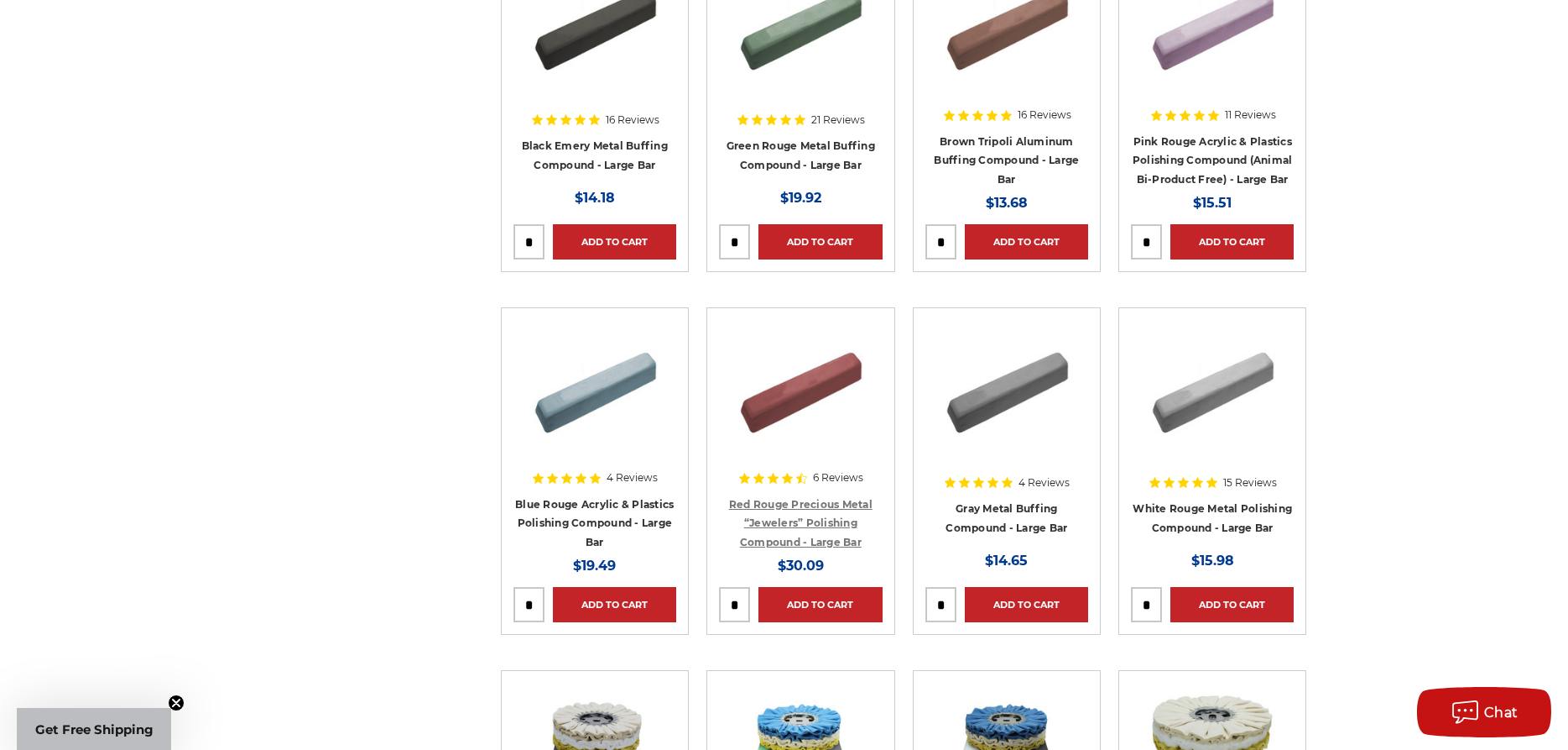
click at [772, 503] on link "Red Rouge Precious Metal “Jewelers” Polishing Compound - Large Bar" at bounding box center [801, 523] width 144 height 50
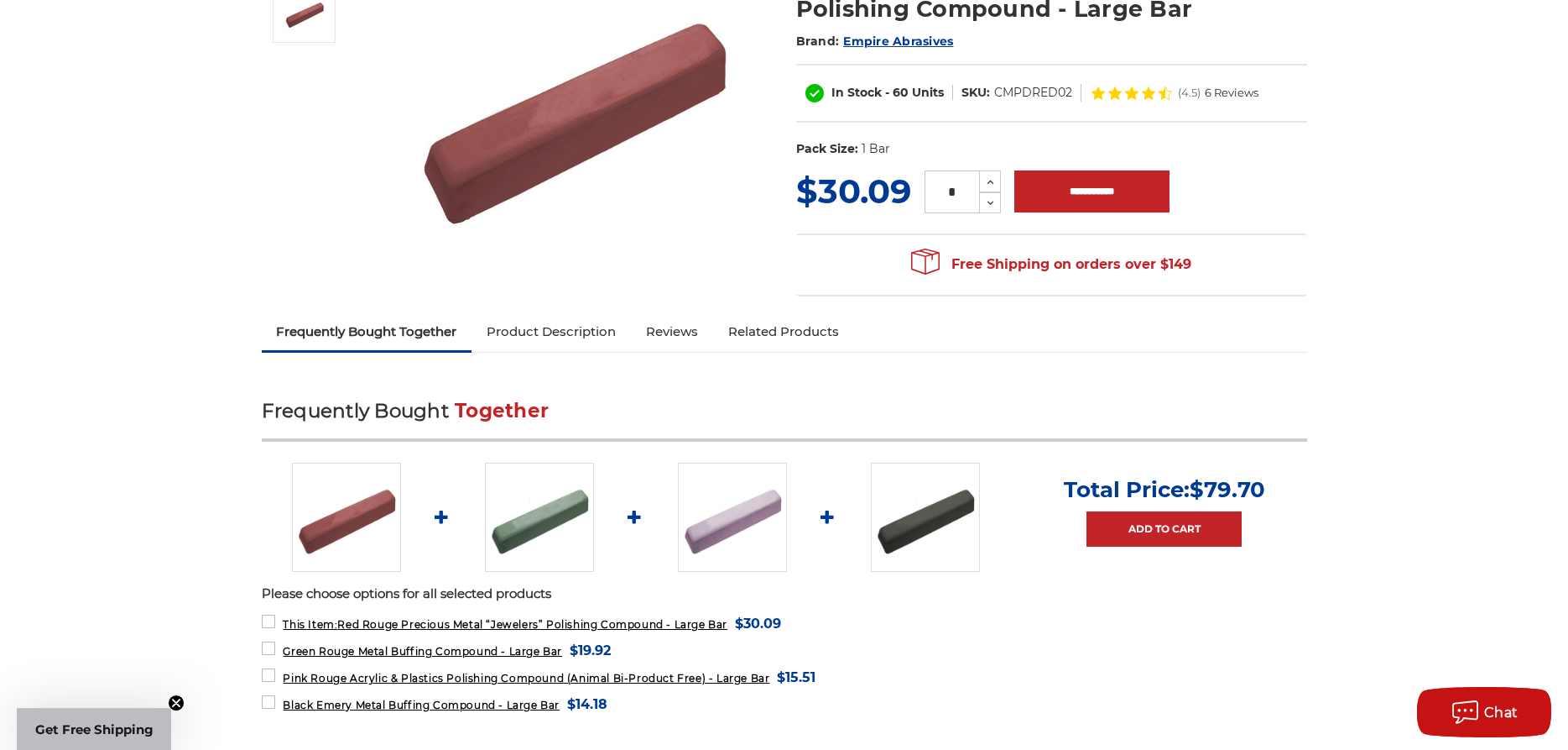
scroll to position [171, 0]
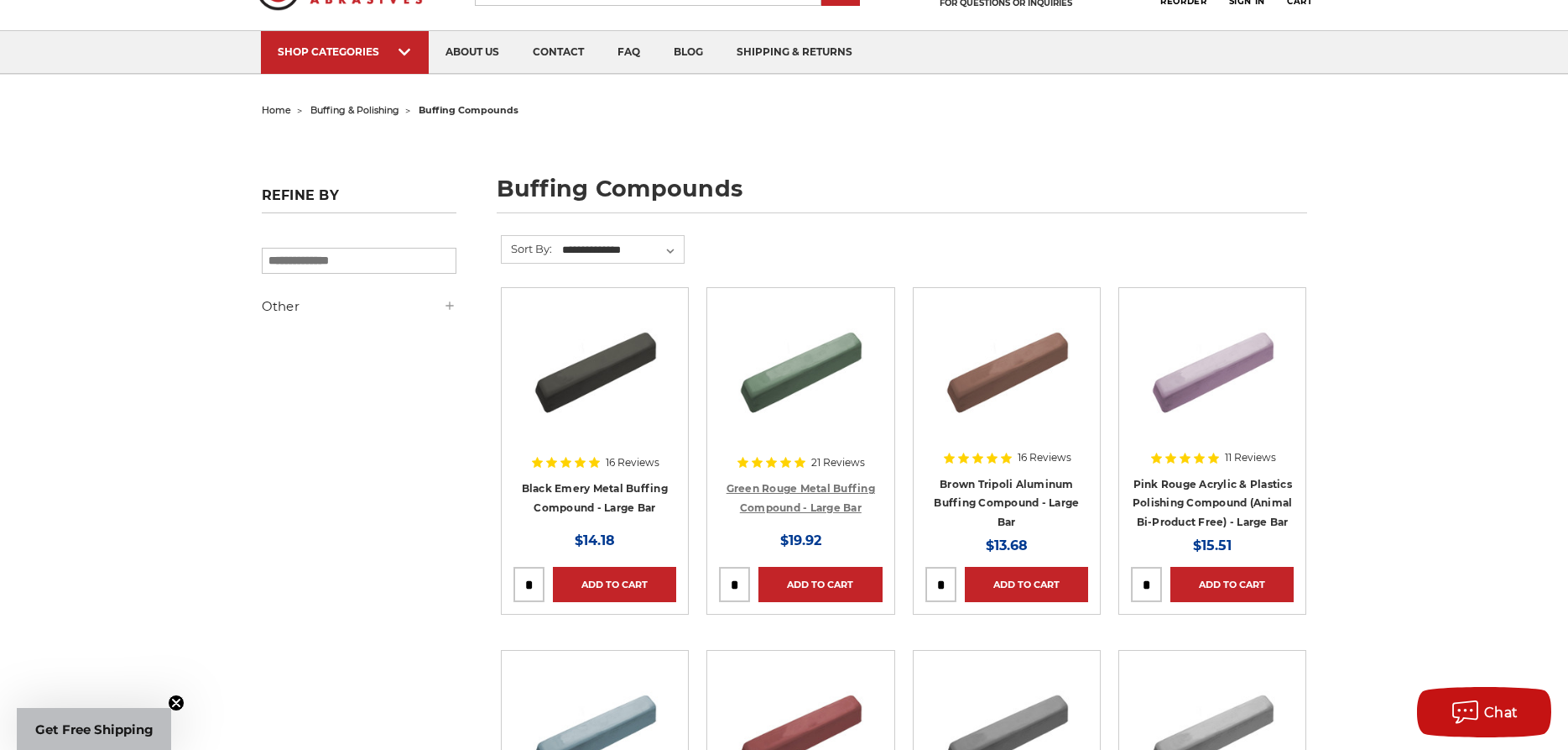
click at [792, 489] on link "Green Rouge Metal Buffing Compound - Large Bar" at bounding box center [801, 498] width 149 height 31
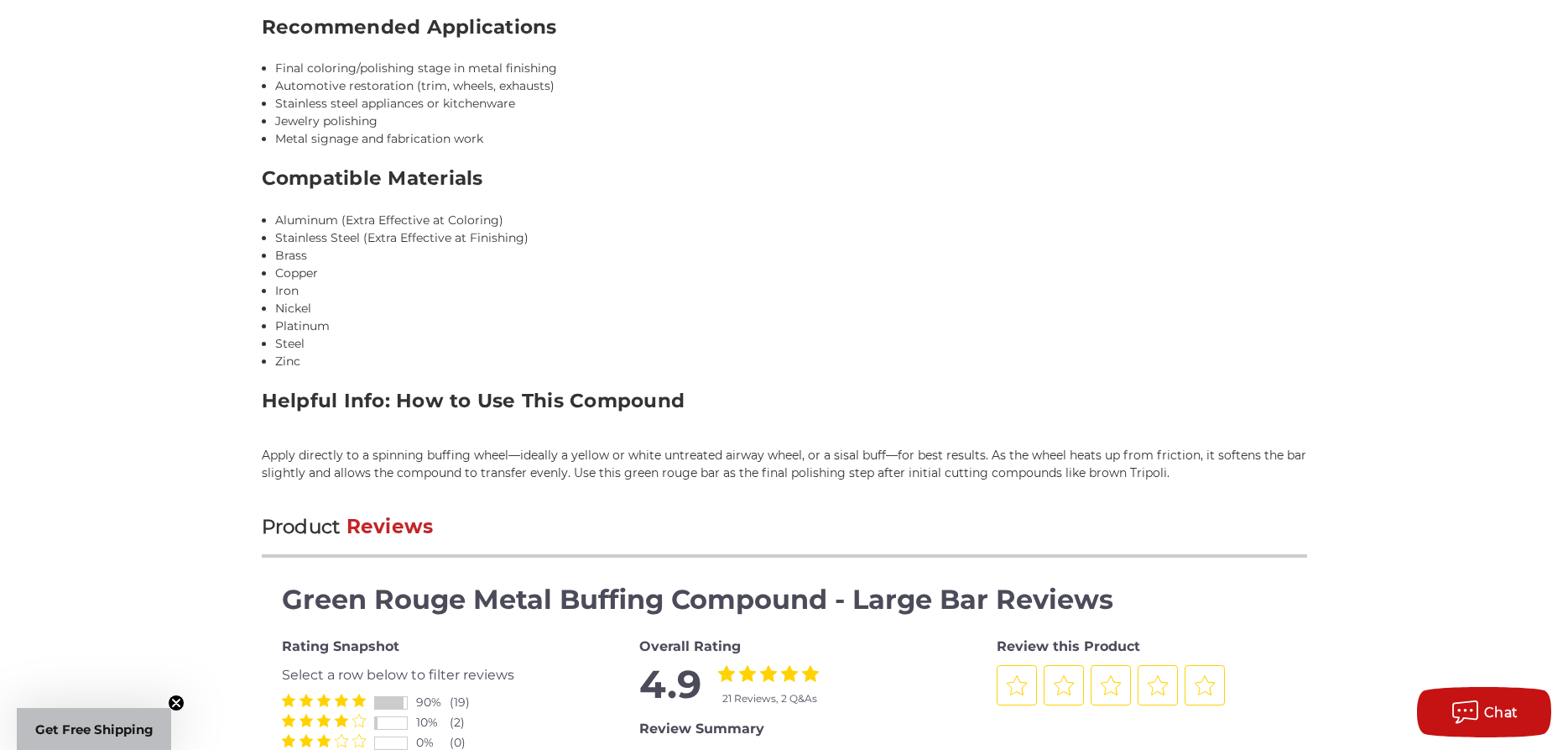
scroll to position [1199, 0]
